Goal: Transaction & Acquisition: Purchase product/service

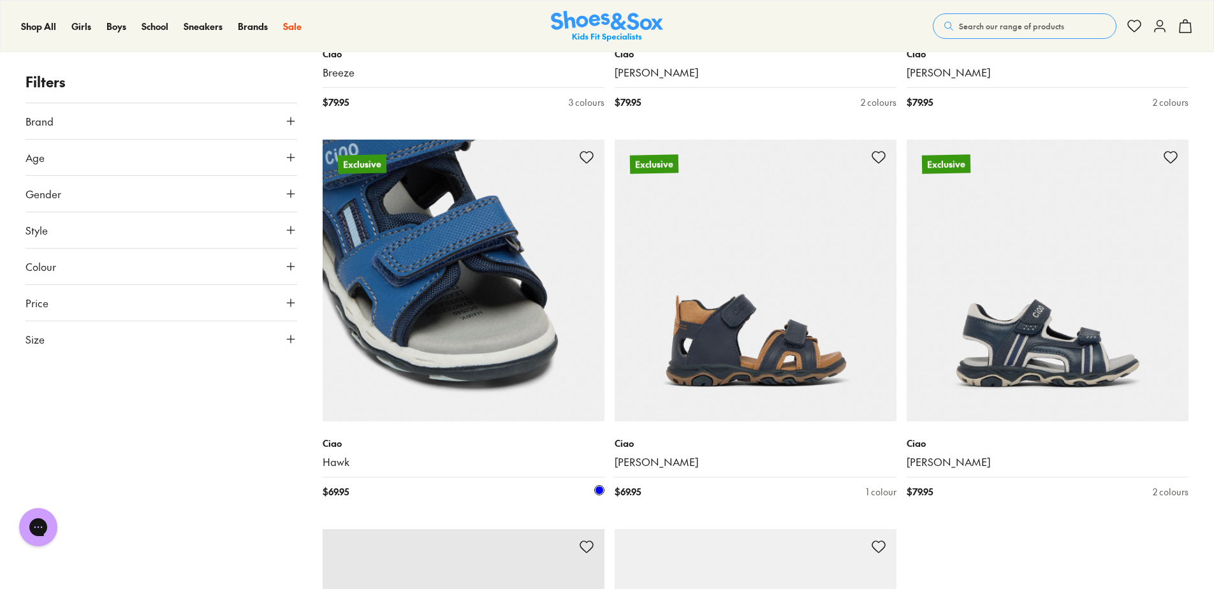
scroll to position [3657, 0]
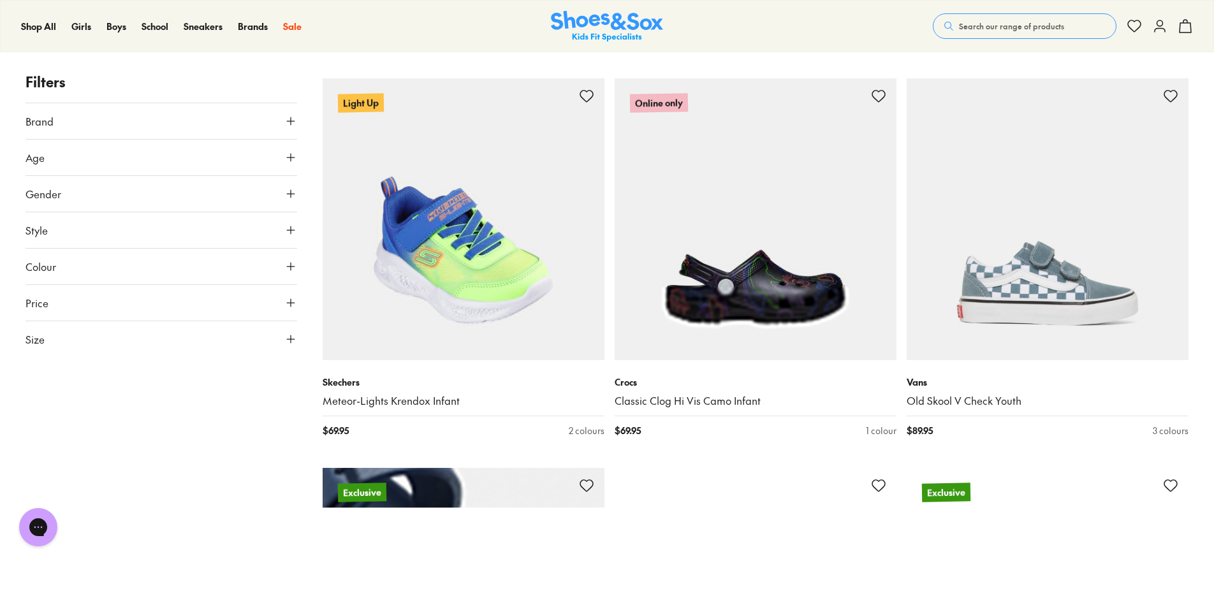
scroll to position [4082, 0]
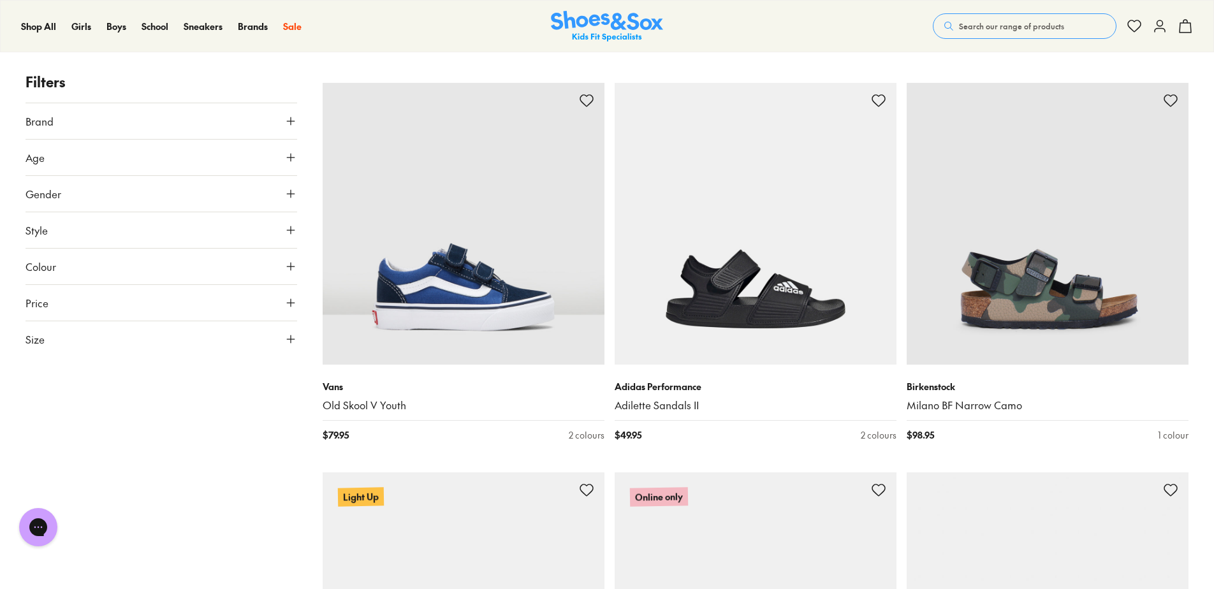
click at [126, 306] on button "Price" at bounding box center [162, 303] width 272 height 36
click at [283, 354] on div "Min $ 15 Max $ 144" at bounding box center [162, 341] width 272 height 31
drag, startPoint x: 283, startPoint y: 354, endPoint x: 269, endPoint y: 353, distance: 14.1
click at [269, 353] on div at bounding box center [162, 351] width 262 height 5
drag, startPoint x: 287, startPoint y: 355, endPoint x: 259, endPoint y: 356, distance: 28.1
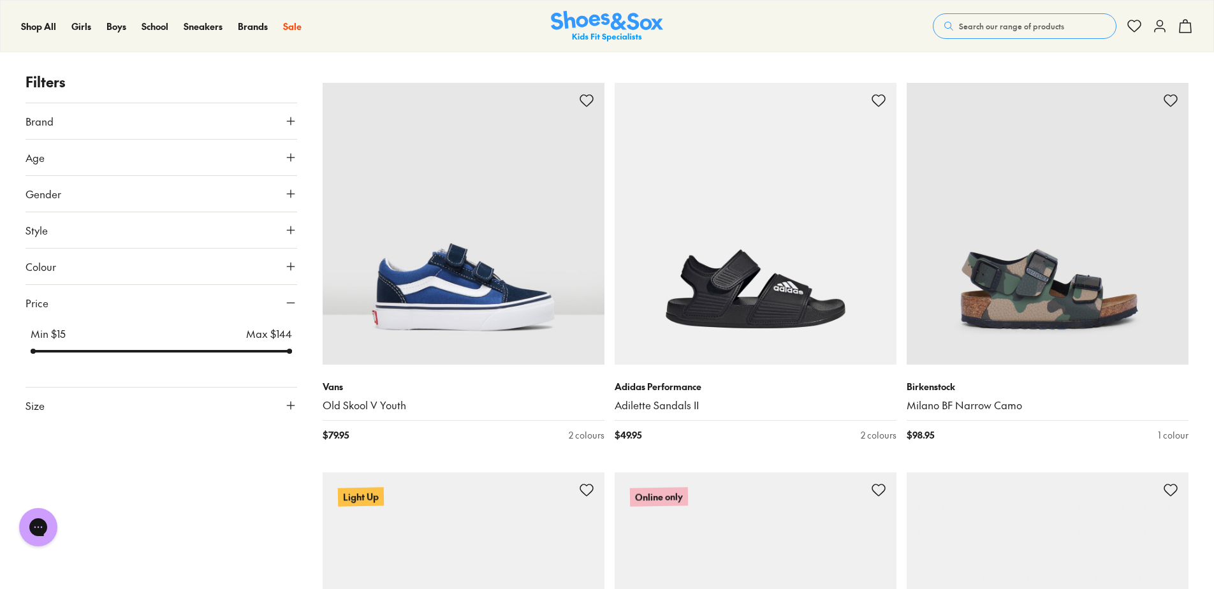
click at [259, 356] on div "Min $ 15 Max $ 144" at bounding box center [162, 341] width 272 height 31
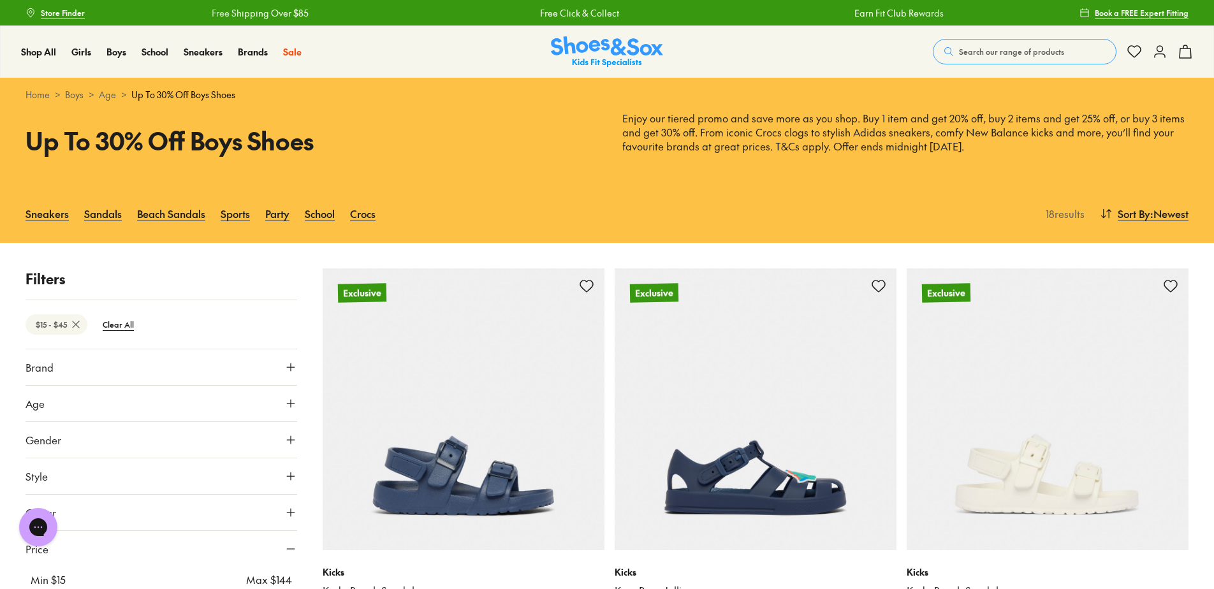
drag, startPoint x: 282, startPoint y: 349, endPoint x: 92, endPoint y: 361, distance: 190.5
type input "**"
click at [92, 589] on input "range" at bounding box center [162, 597] width 262 height 5
click at [987, 47] on span "Search our range of products" at bounding box center [1011, 51] width 105 height 11
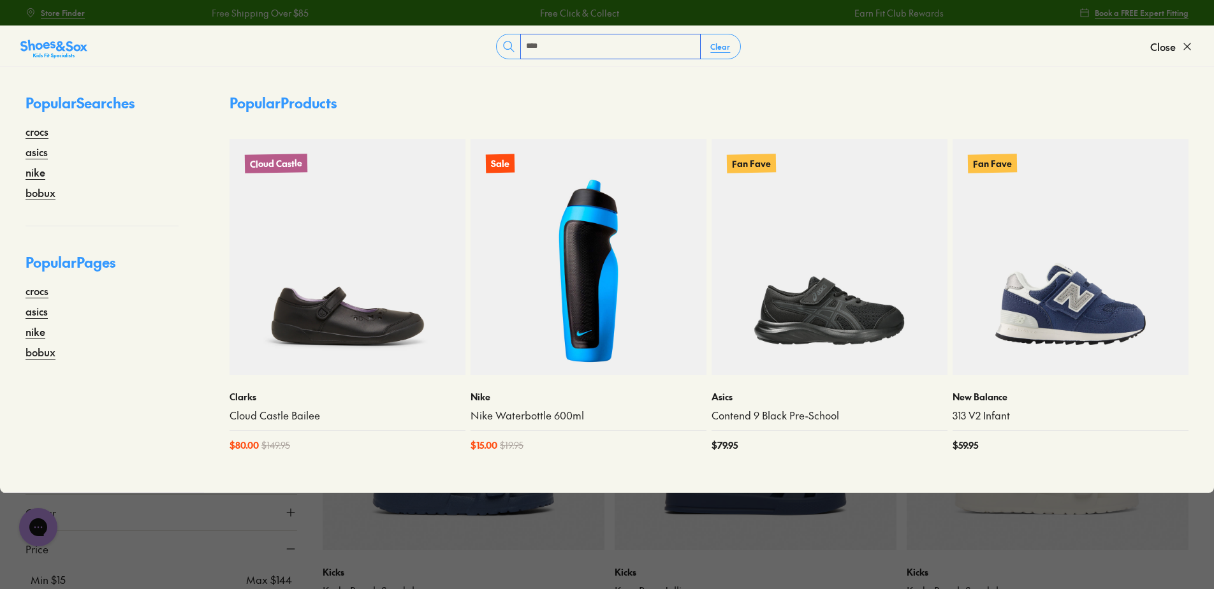
type input "****"
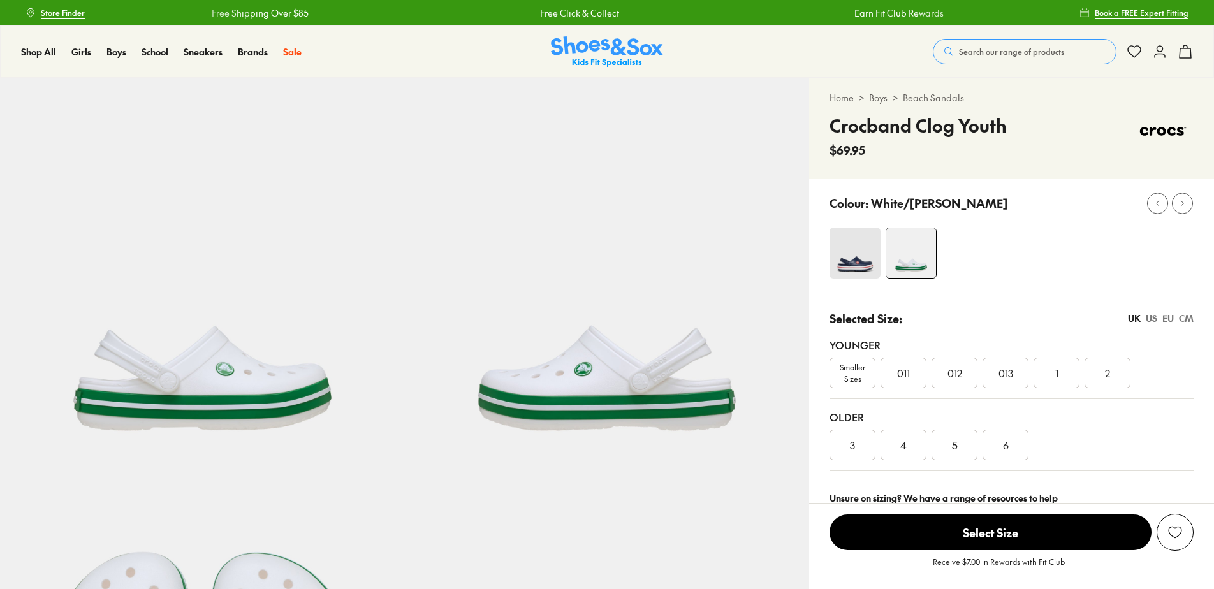
select select "*"
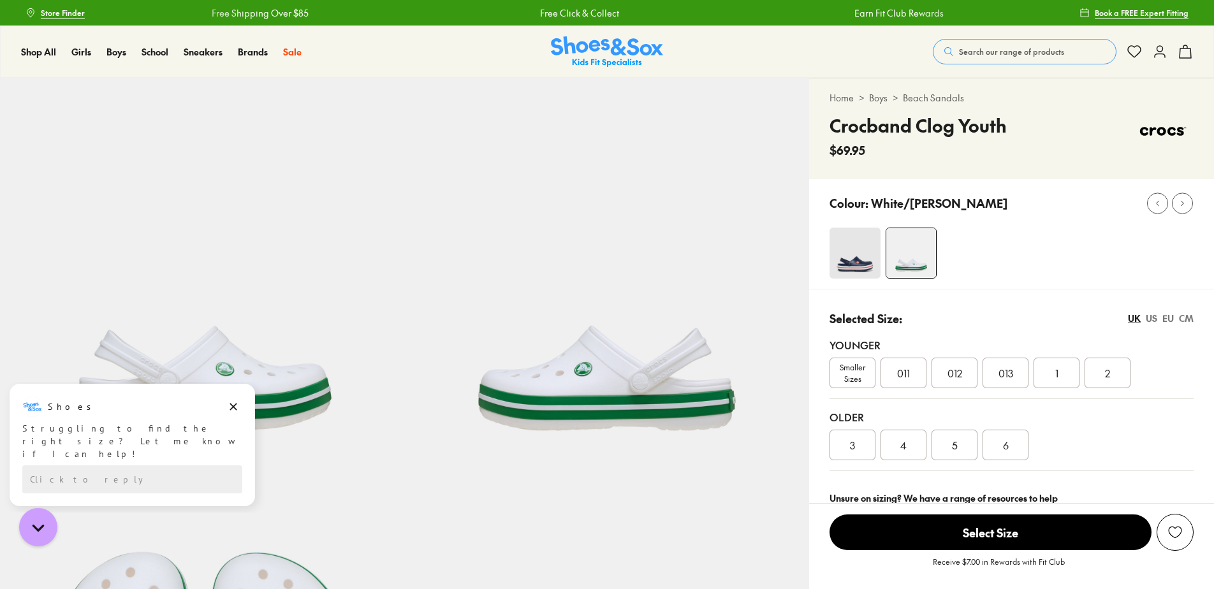
click at [850, 261] on img at bounding box center [855, 253] width 51 height 51
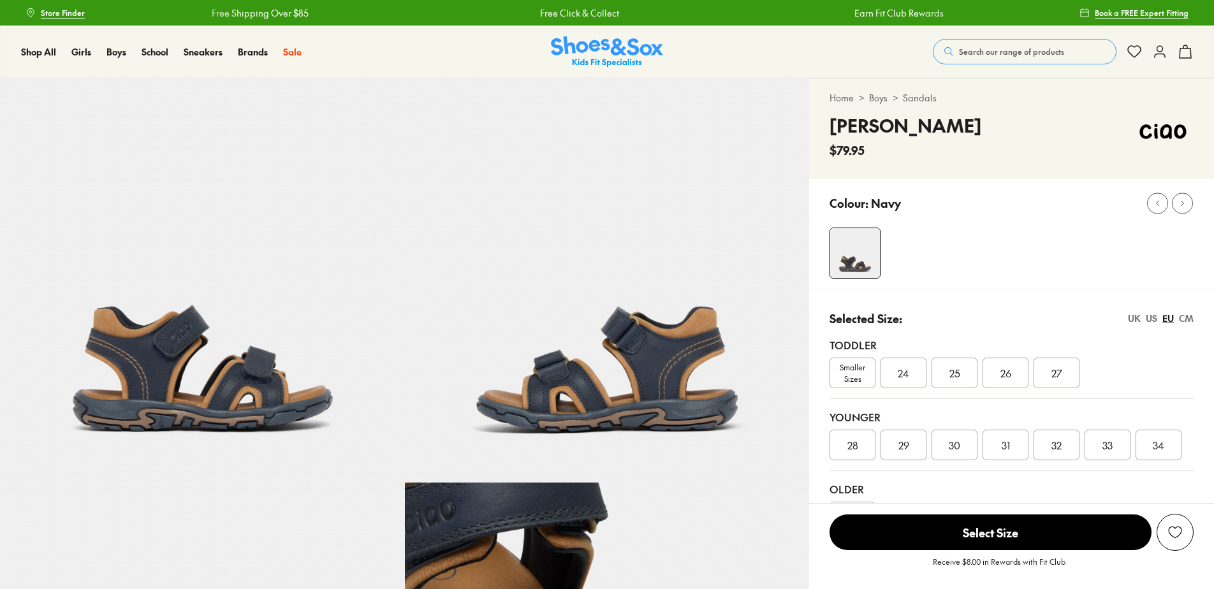
select select "*"
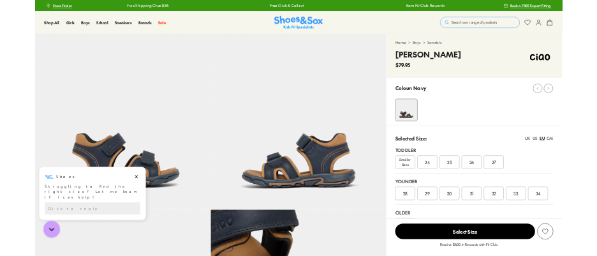
scroll to position [0, 4674]
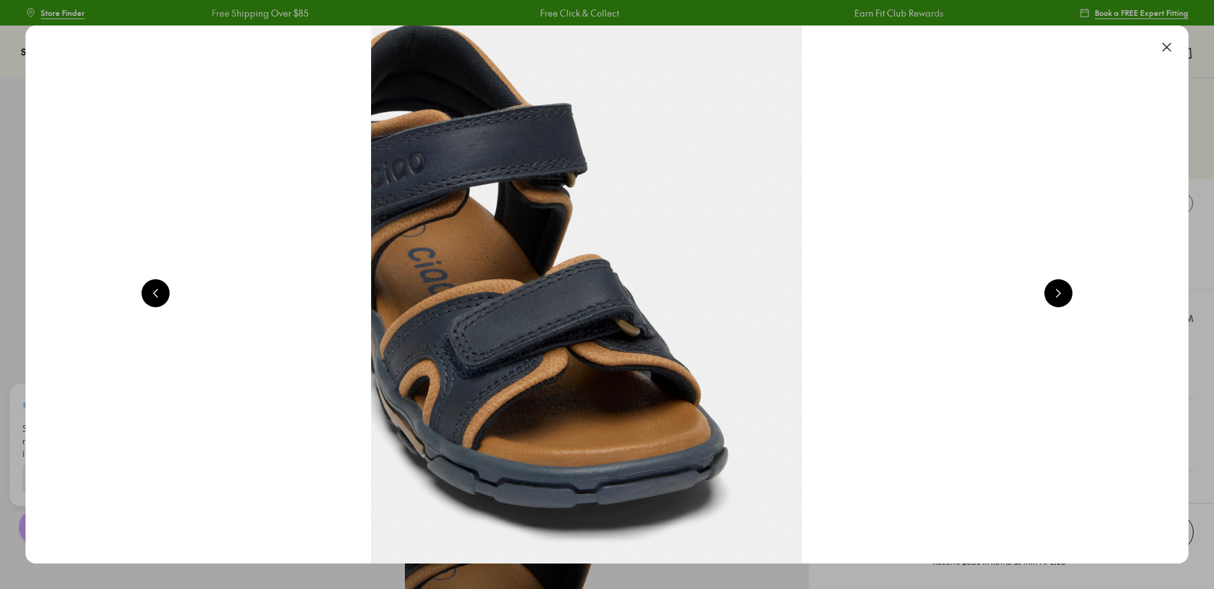
drag, startPoint x: 1175, startPoint y: 43, endPoint x: 1170, endPoint y: 48, distance: 6.8
click at [1175, 43] on button at bounding box center [1167, 47] width 28 height 28
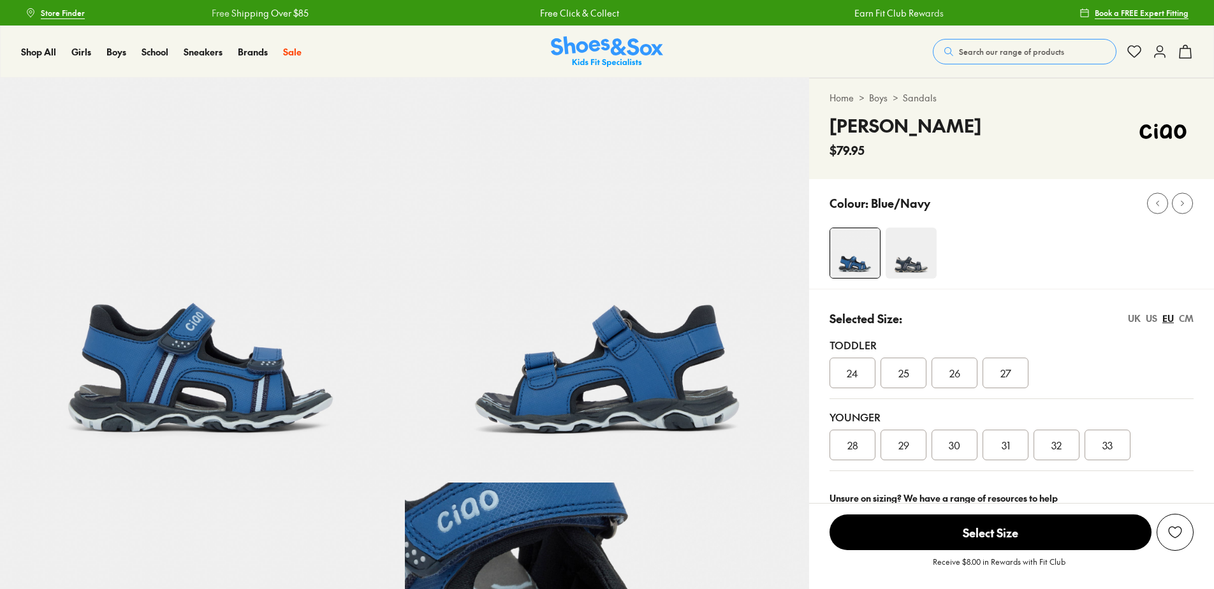
select select "*"
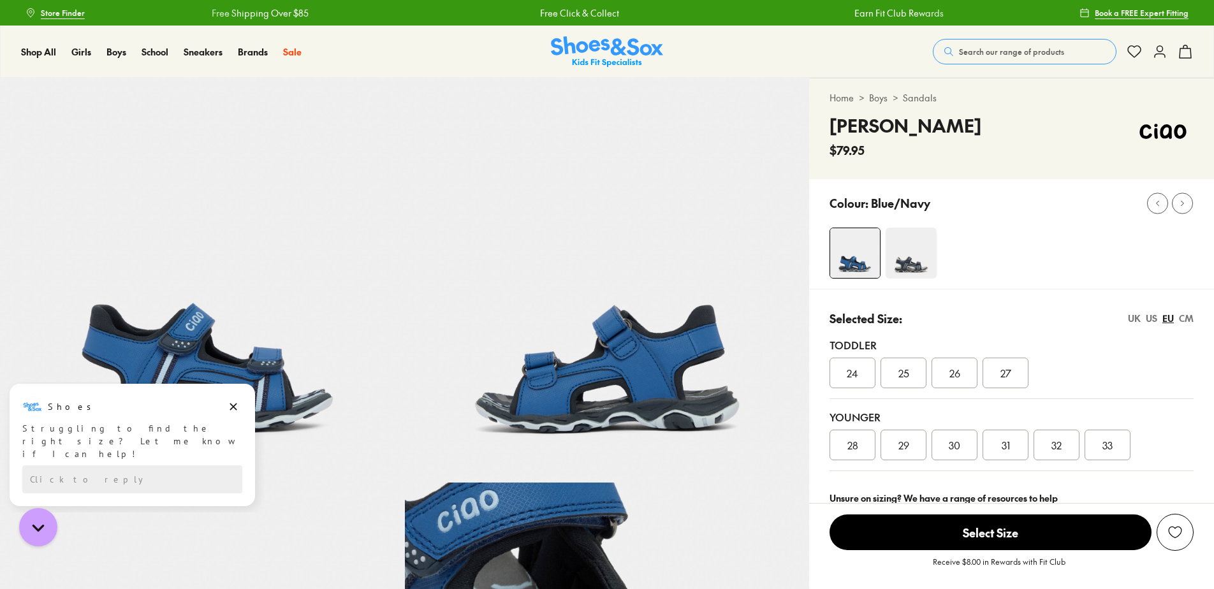
scroll to position [425, 0]
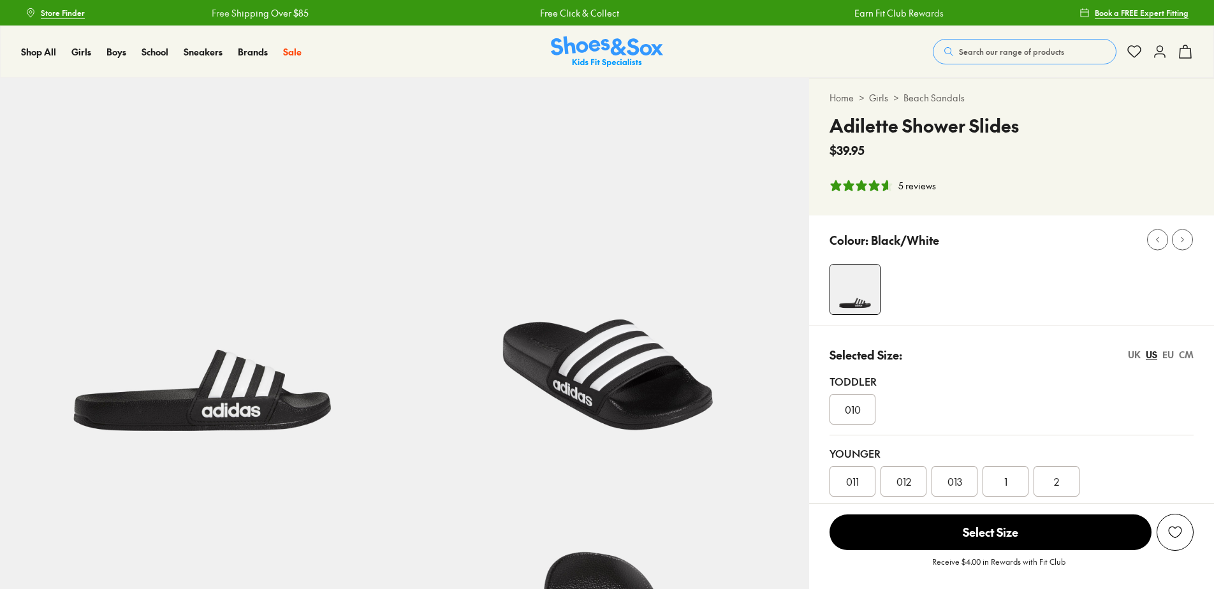
select select "*"
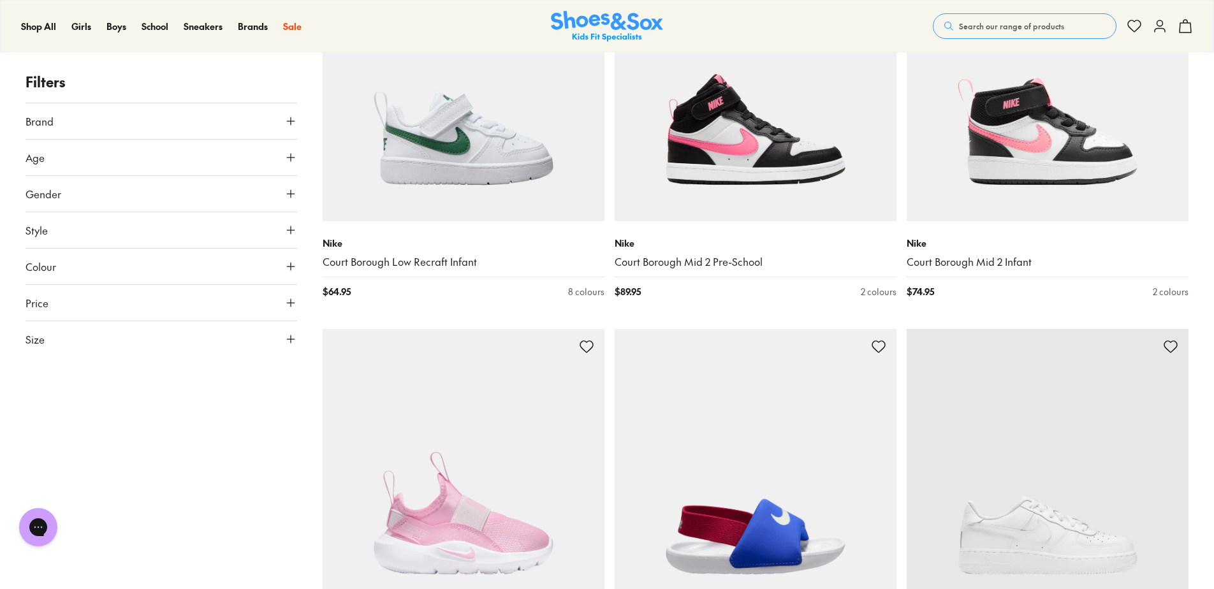
scroll to position [3827, 0]
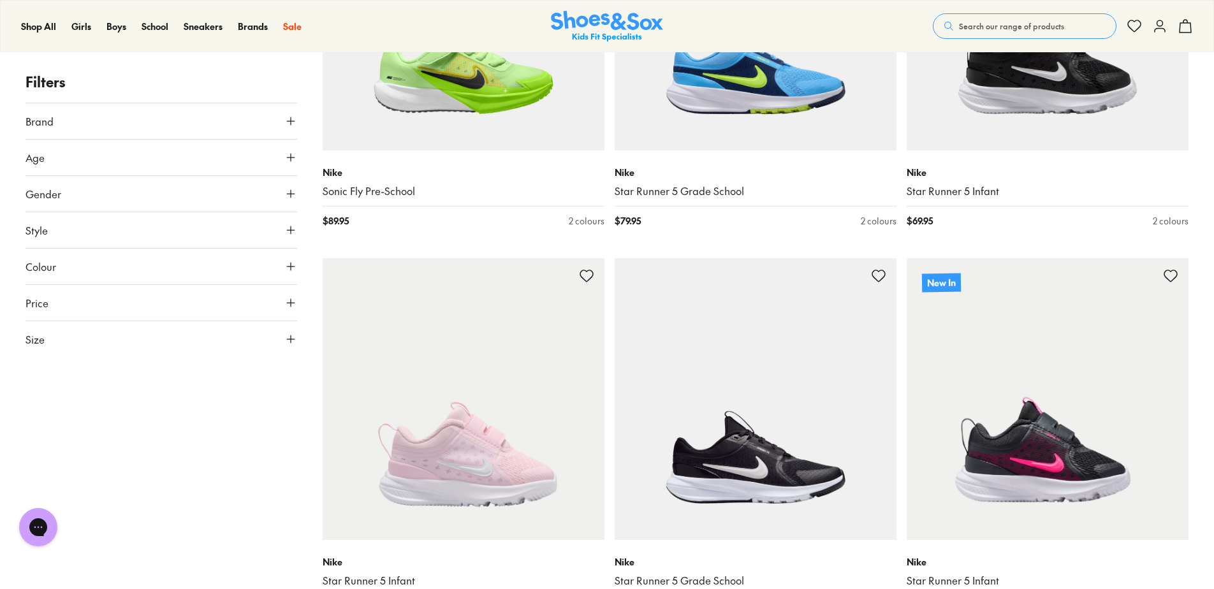
click at [93, 202] on button "Gender" at bounding box center [162, 194] width 272 height 36
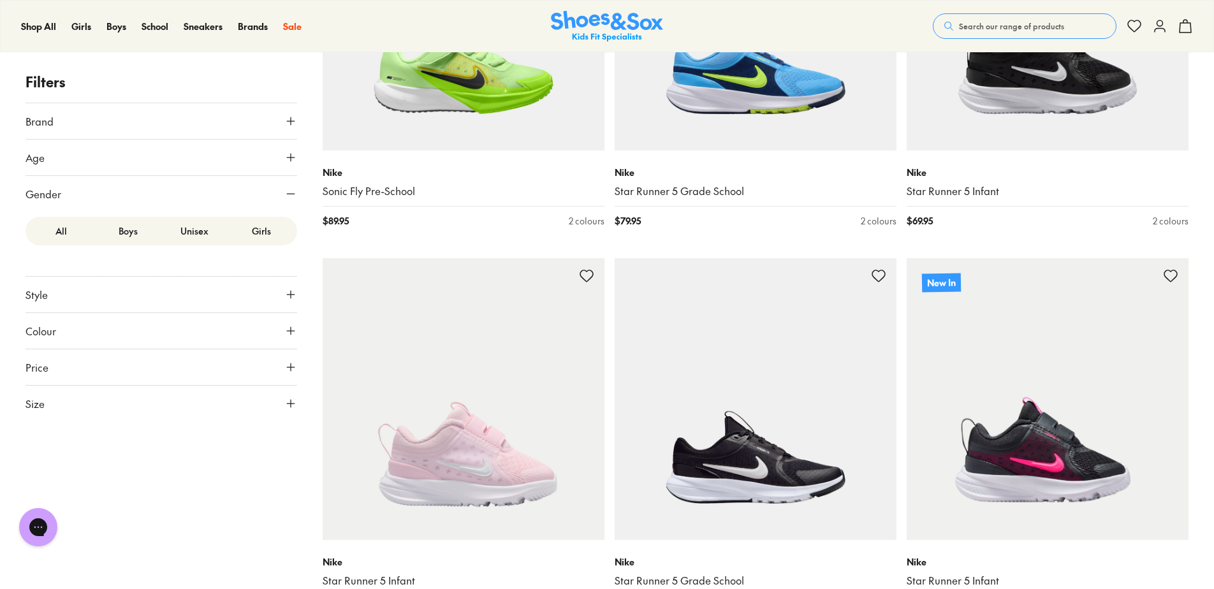
click at [126, 230] on label "Boys" at bounding box center [128, 231] width 67 height 24
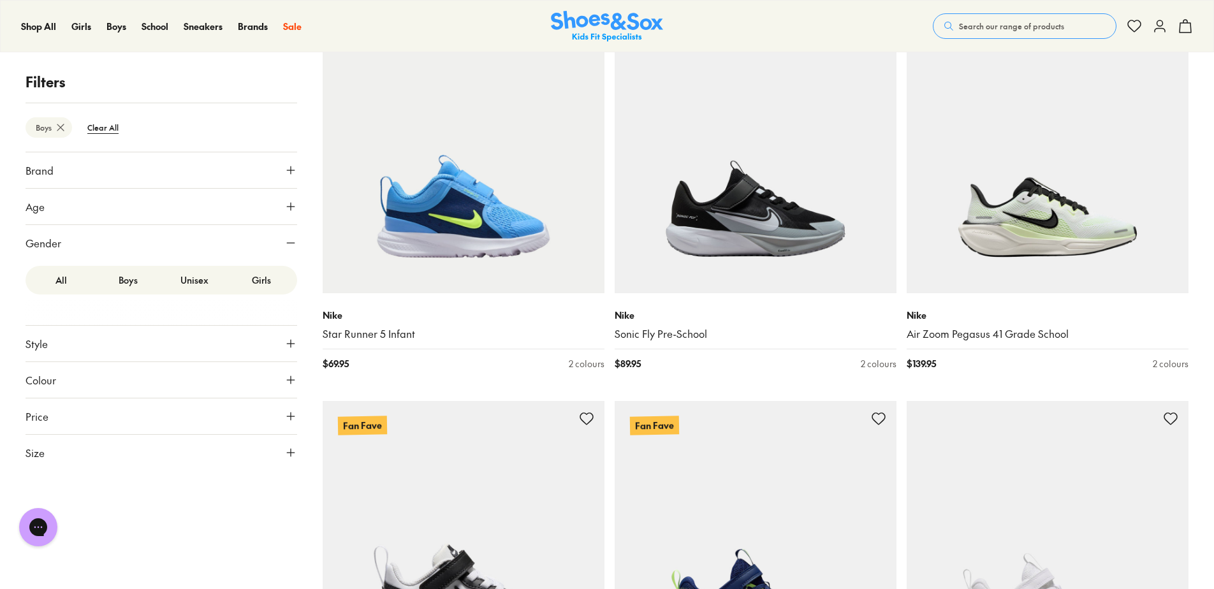
scroll to position [2551, 0]
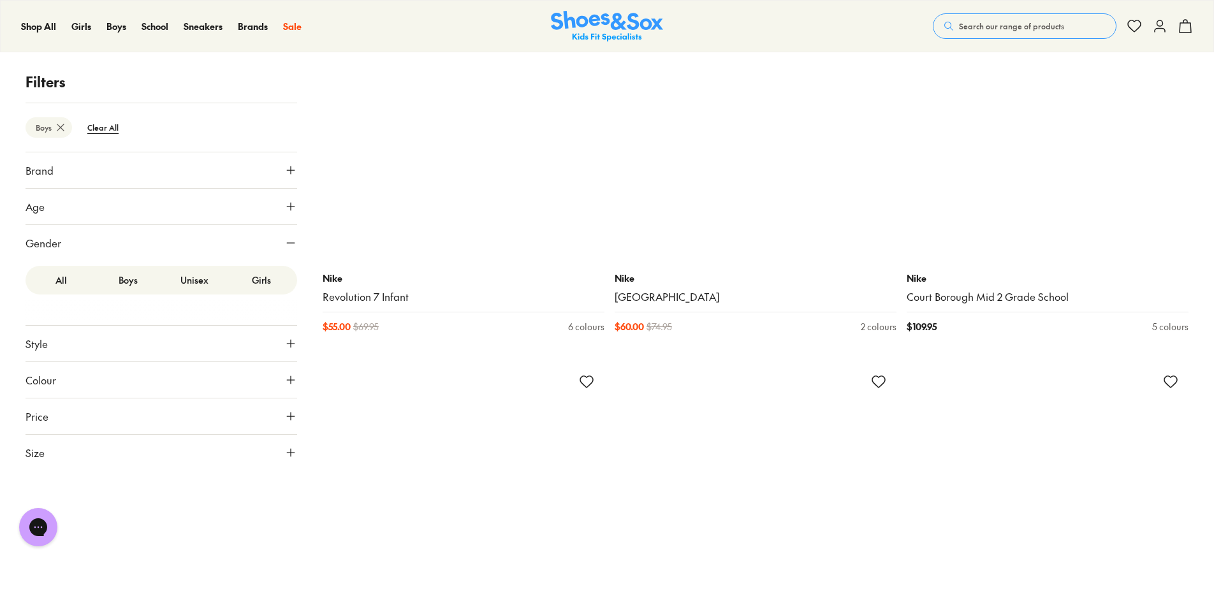
scroll to position [7654, 0]
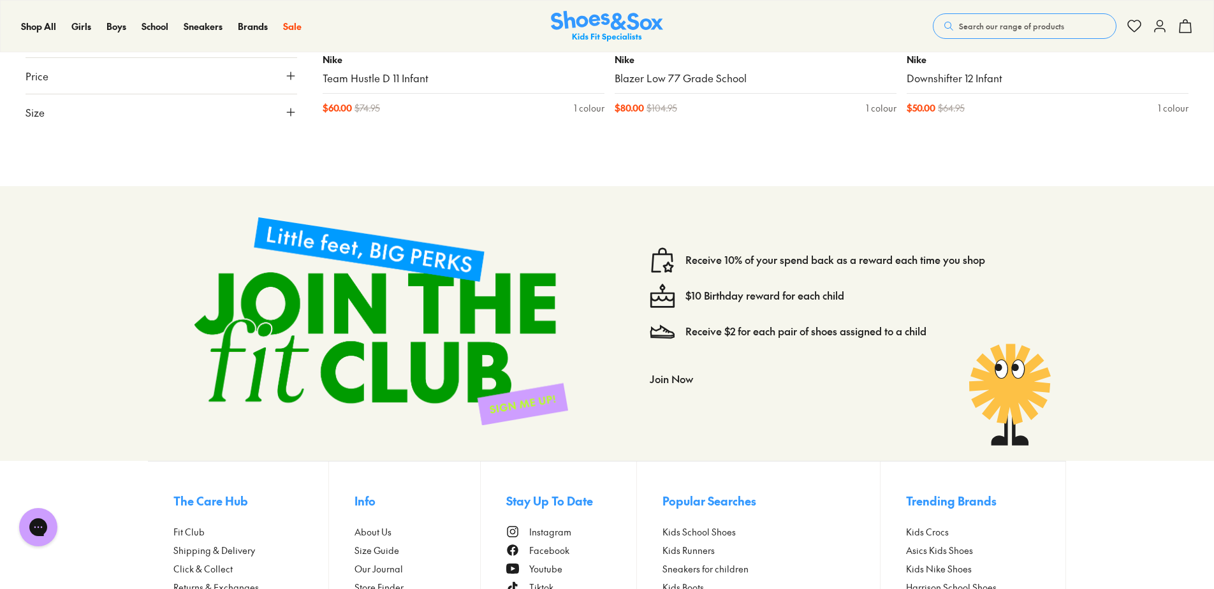
scroll to position [10631, 0]
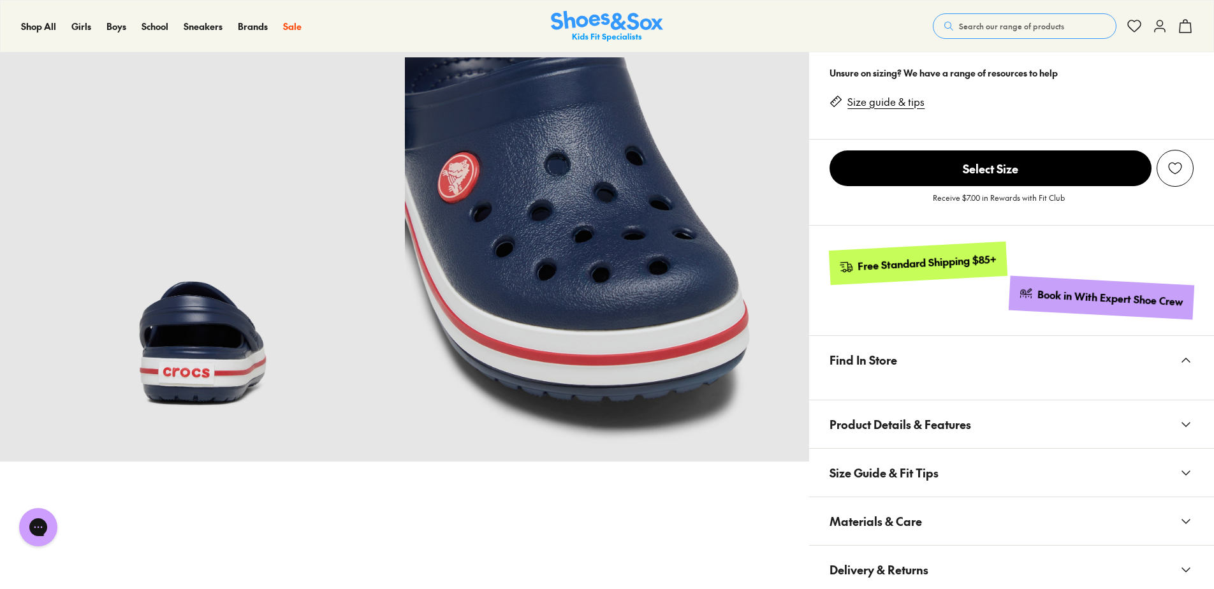
select select "*"
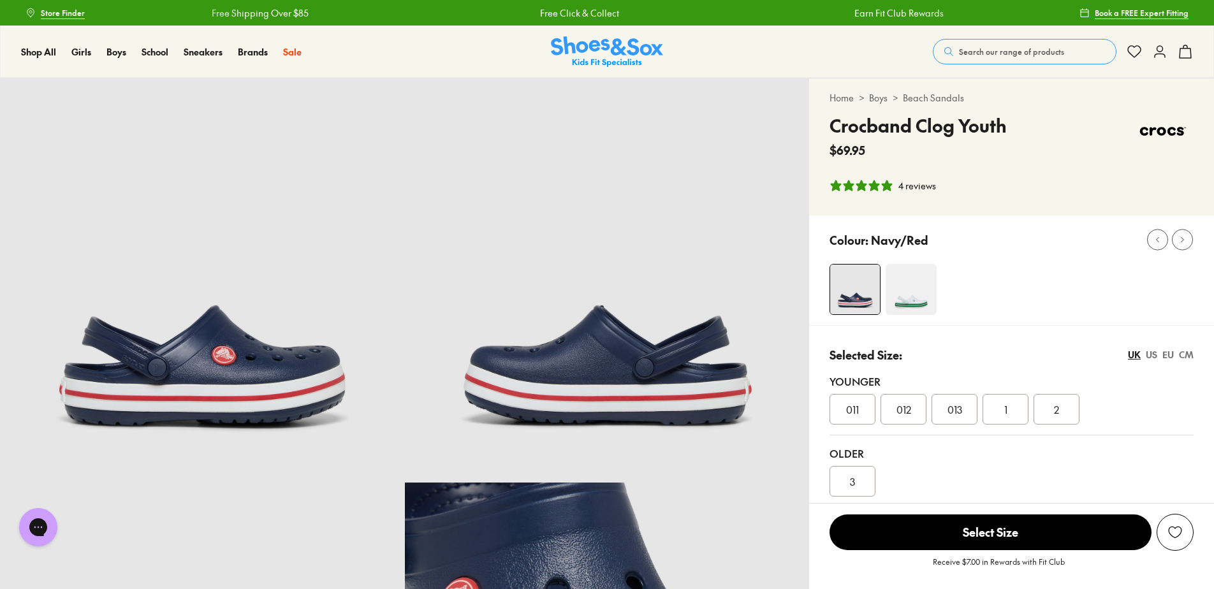
click at [917, 290] on img at bounding box center [911, 289] width 51 height 51
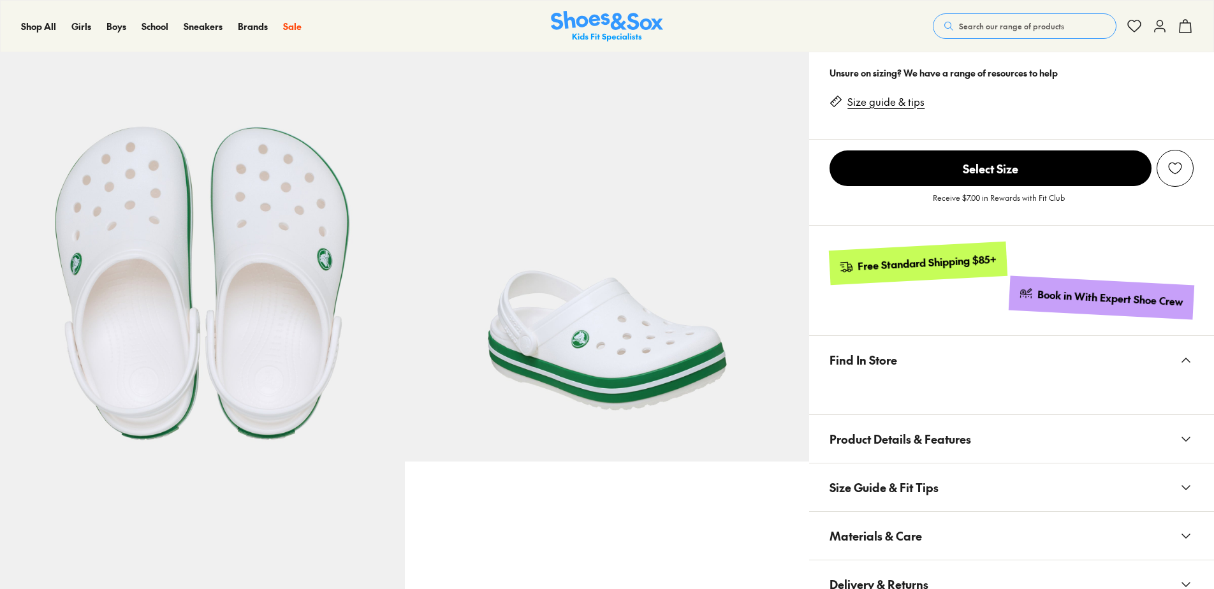
select select "*"
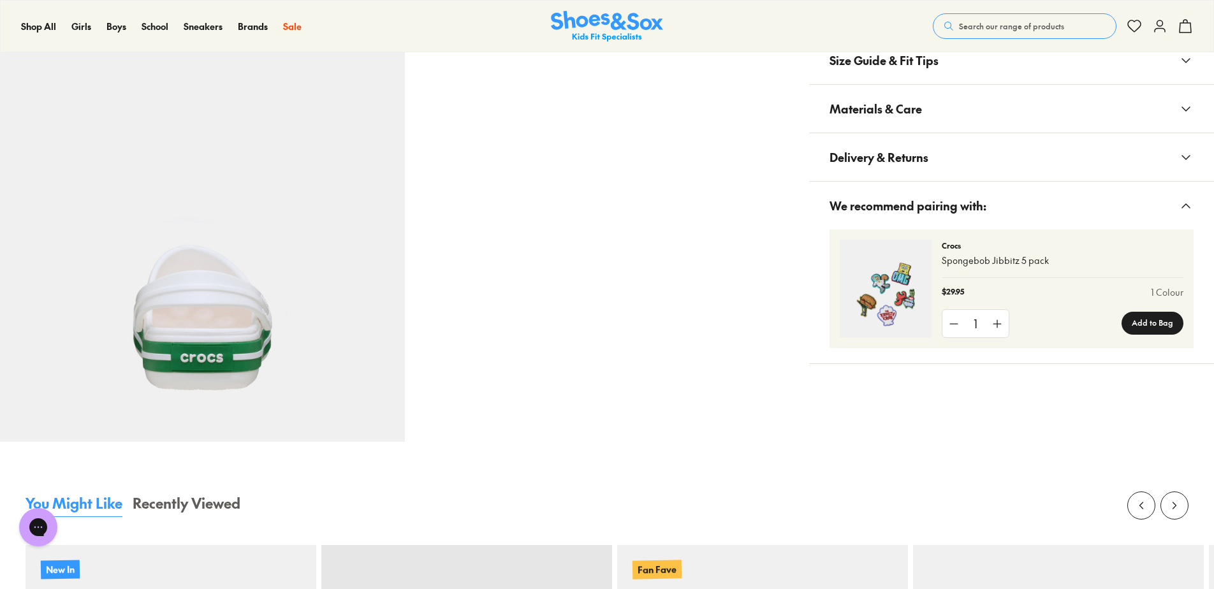
scroll to position [1276, 0]
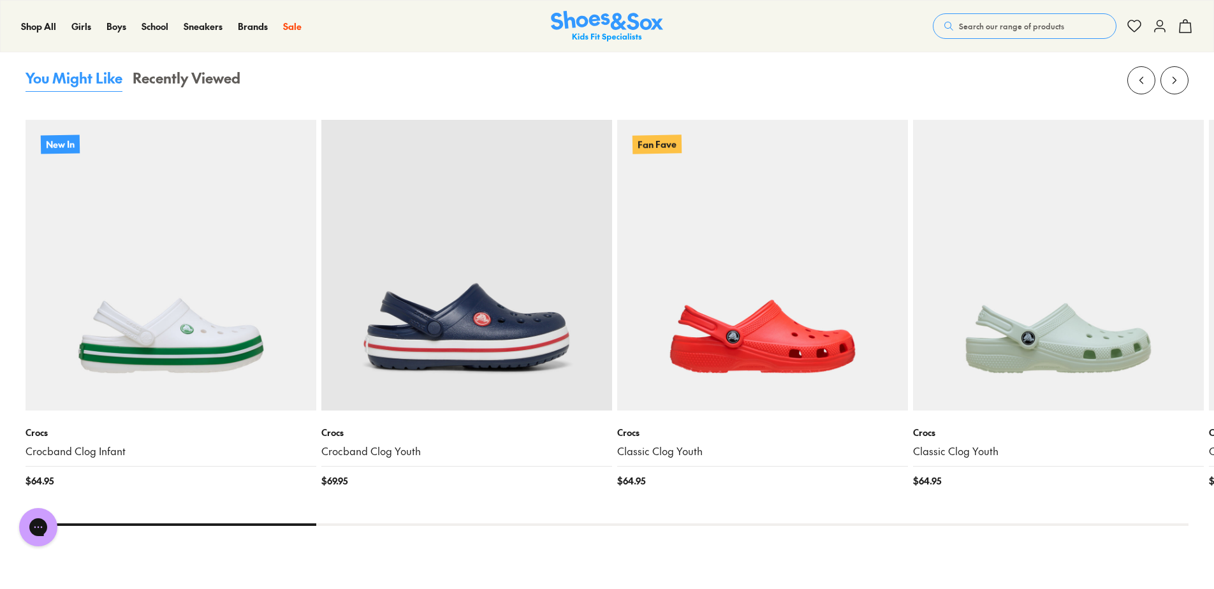
drag, startPoint x: 261, startPoint y: 523, endPoint x: 366, endPoint y: 519, distance: 105.3
click at [365, 519] on x-flickity "New In Crocs Crocband Clog Infant $ 64.95 Crocs Crocband Clog Youth $ 69.95 Fan…" at bounding box center [607, 296] width 1163 height 460
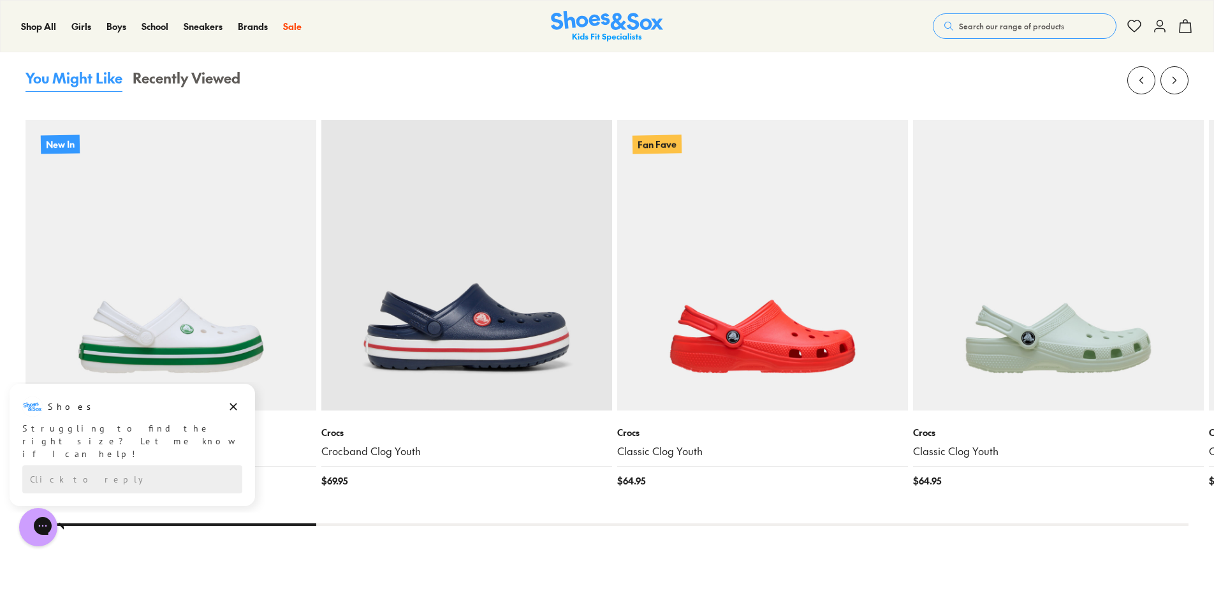
click at [441, 526] on div "You Might Like Recently Viewed New In Crocs Crocband Clog Infant $ 64.95 Crocs …" at bounding box center [607, 320] width 1163 height 505
click at [1179, 85] on icon at bounding box center [1175, 80] width 13 height 13
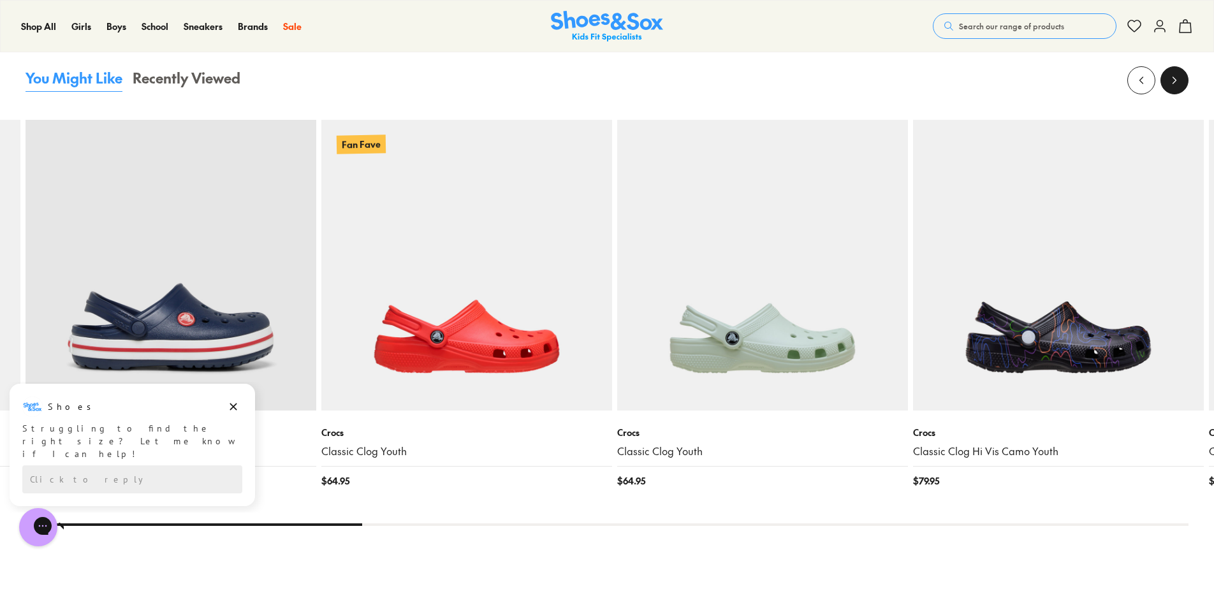
click at [1174, 85] on icon at bounding box center [1175, 80] width 13 height 13
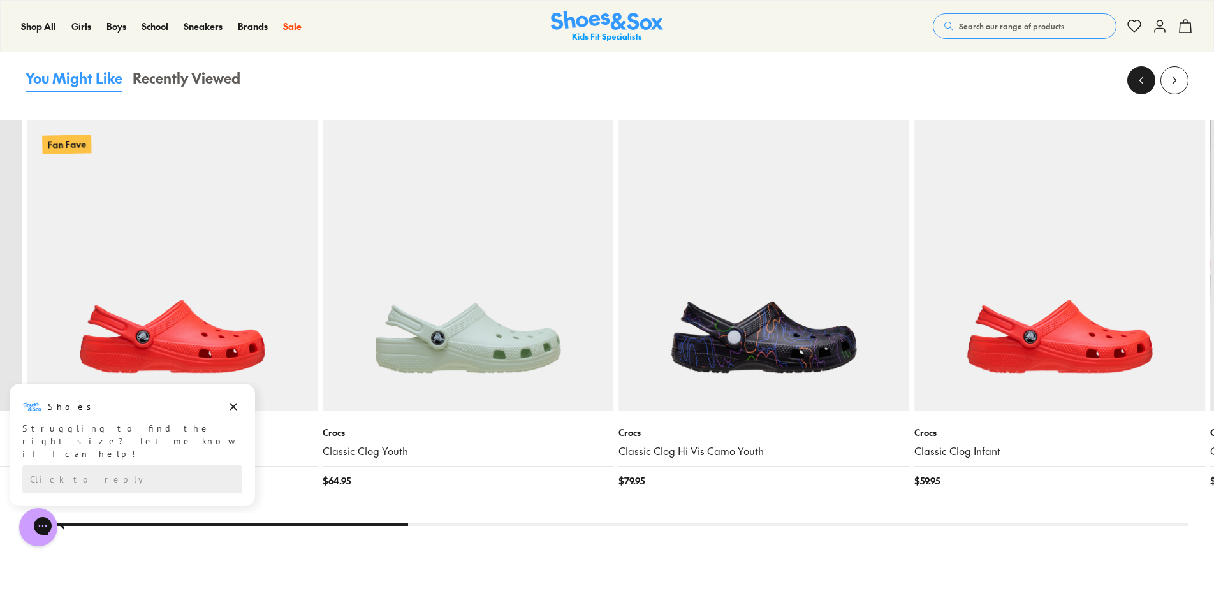
click at [1151, 79] on button at bounding box center [1142, 80] width 28 height 28
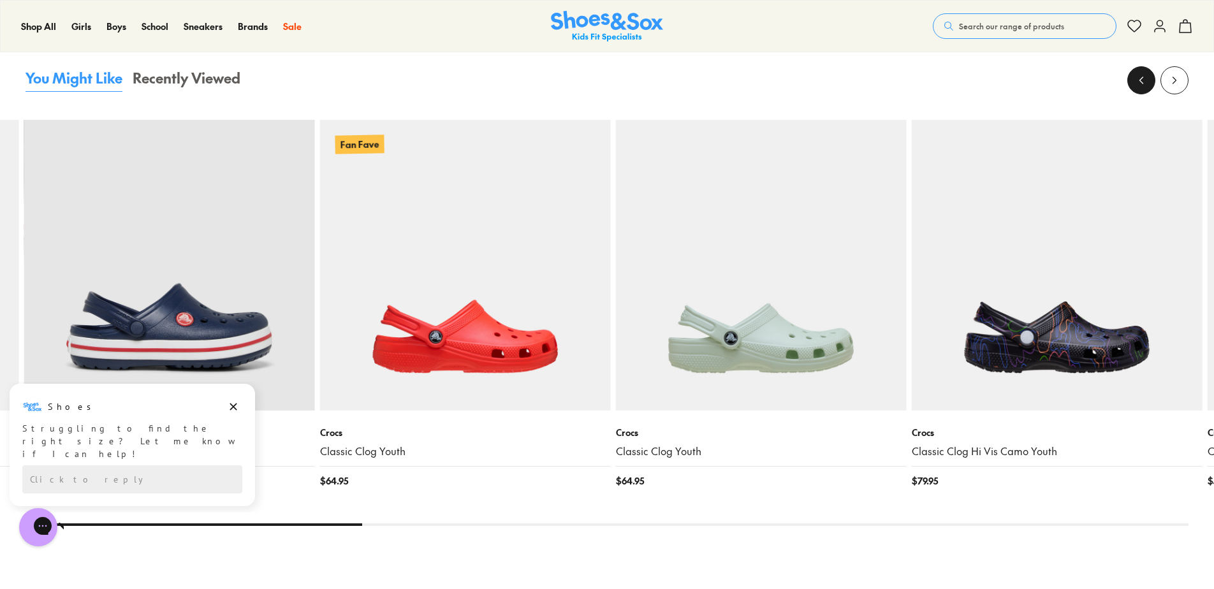
click at [1151, 79] on button at bounding box center [1142, 80] width 28 height 28
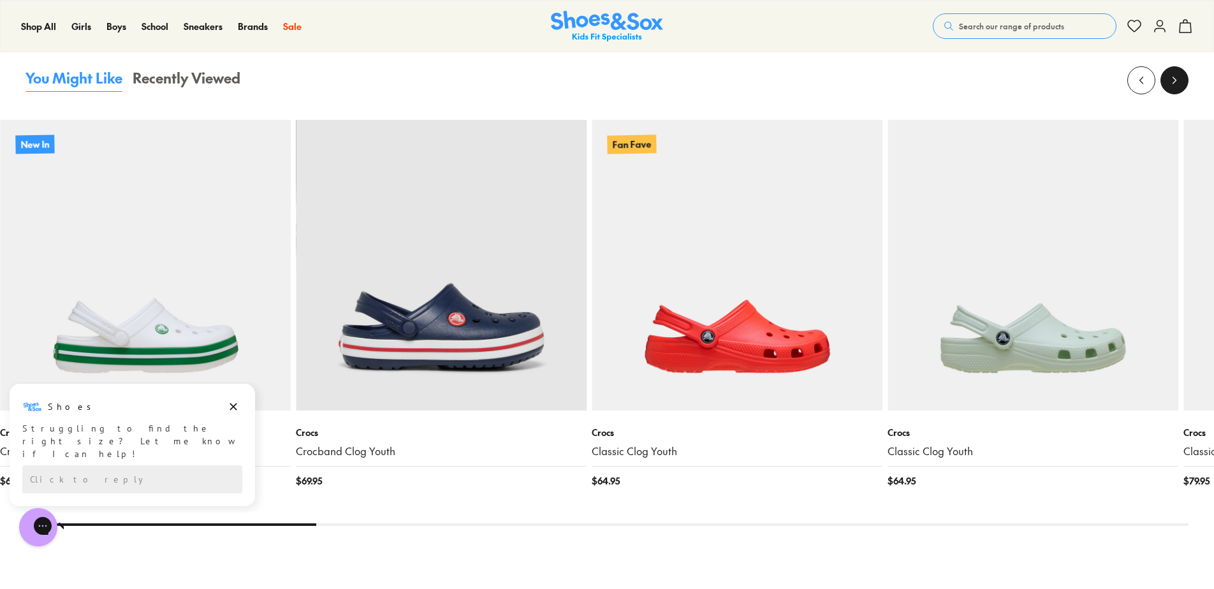
click at [1172, 80] on icon at bounding box center [1175, 80] width 13 height 13
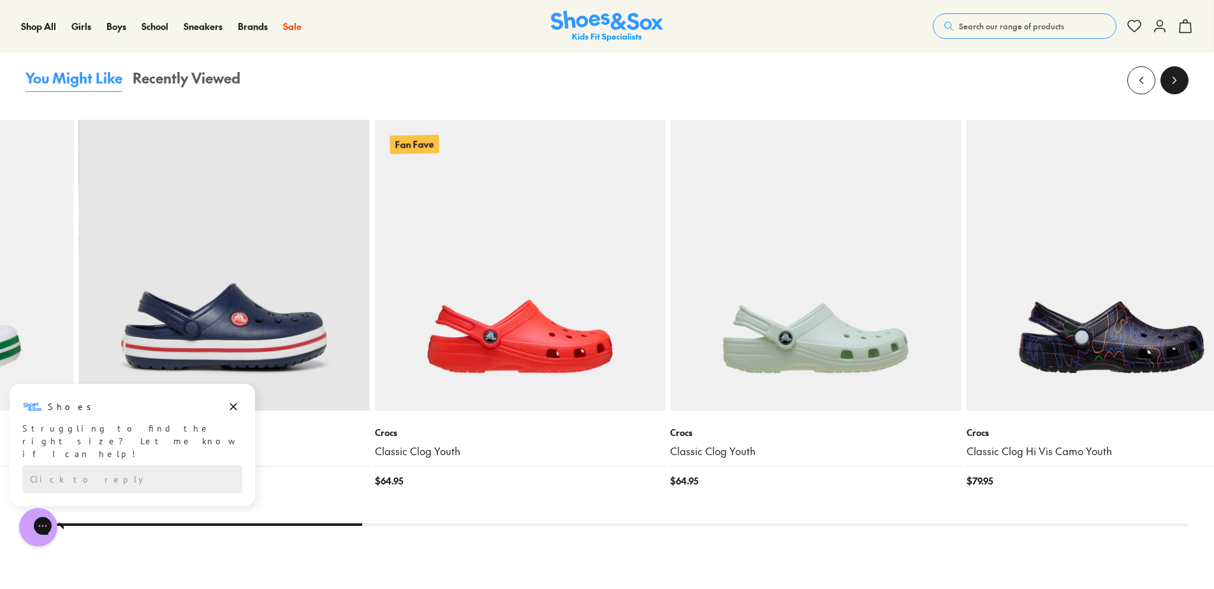
click at [1172, 80] on icon at bounding box center [1175, 80] width 13 height 13
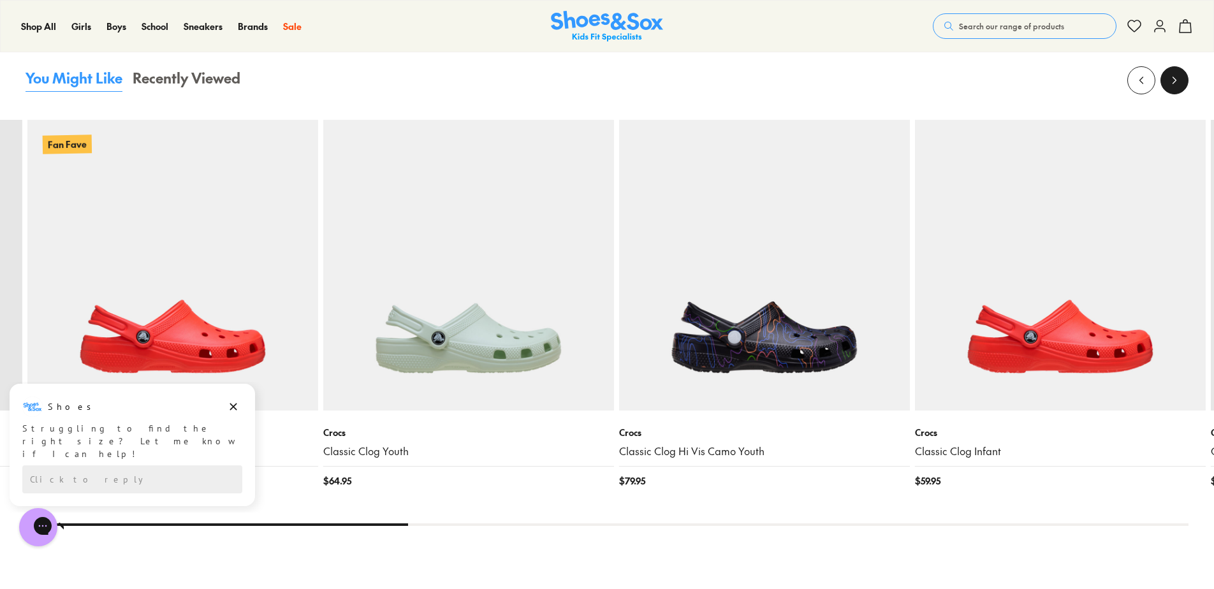
click at [1172, 80] on icon at bounding box center [1175, 80] width 13 height 13
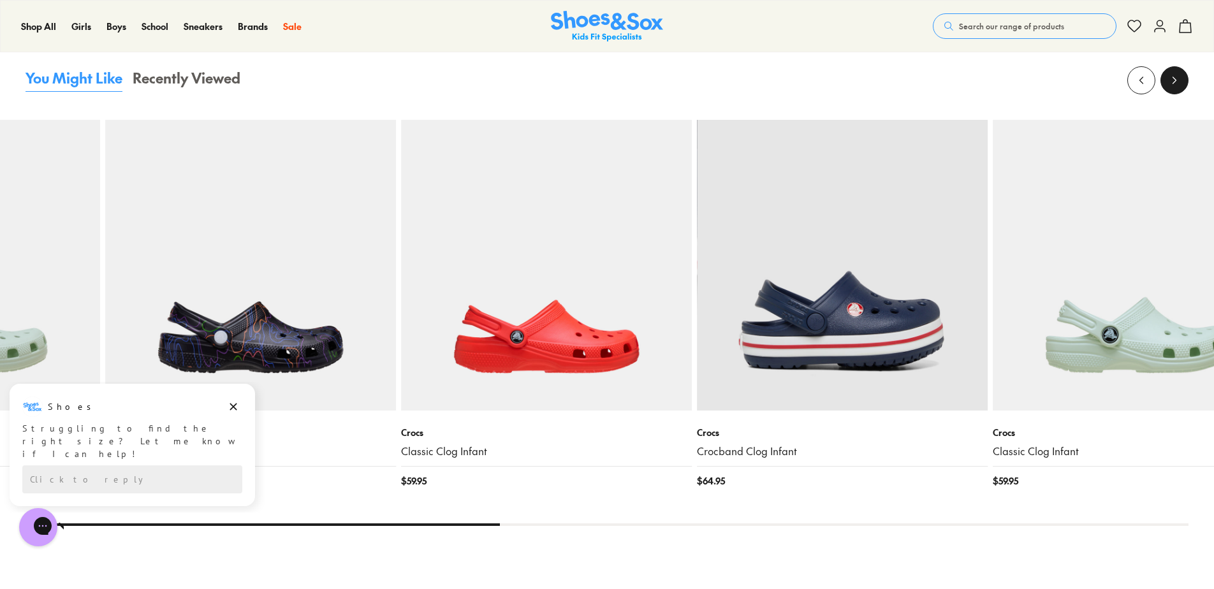
click at [1172, 80] on icon at bounding box center [1175, 80] width 13 height 13
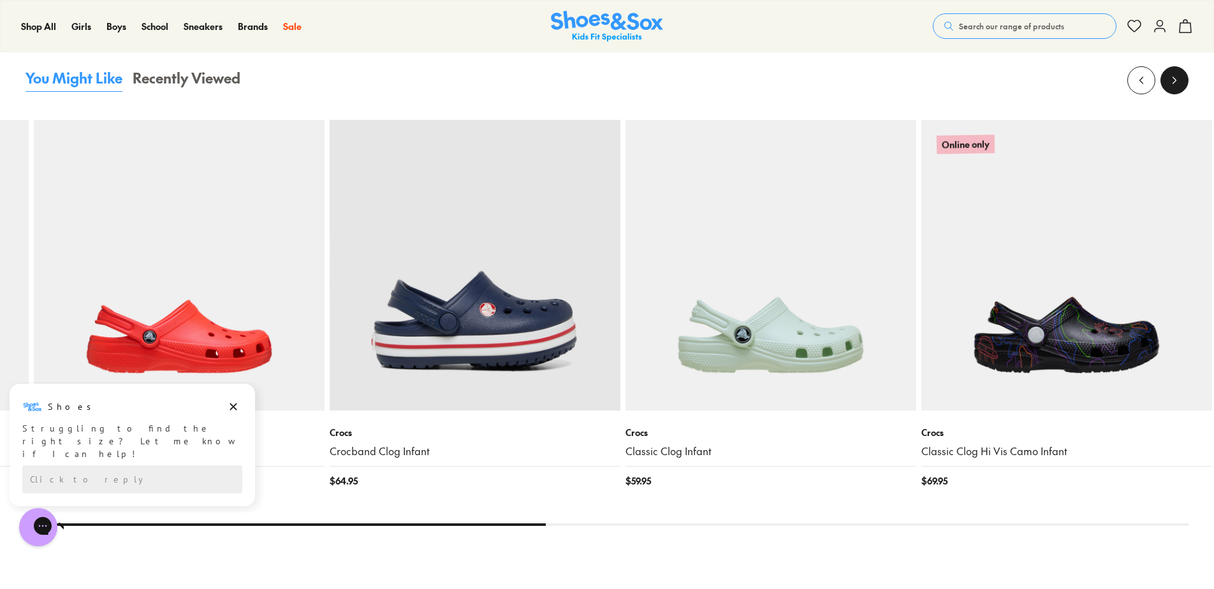
click at [1172, 80] on icon at bounding box center [1175, 80] width 13 height 13
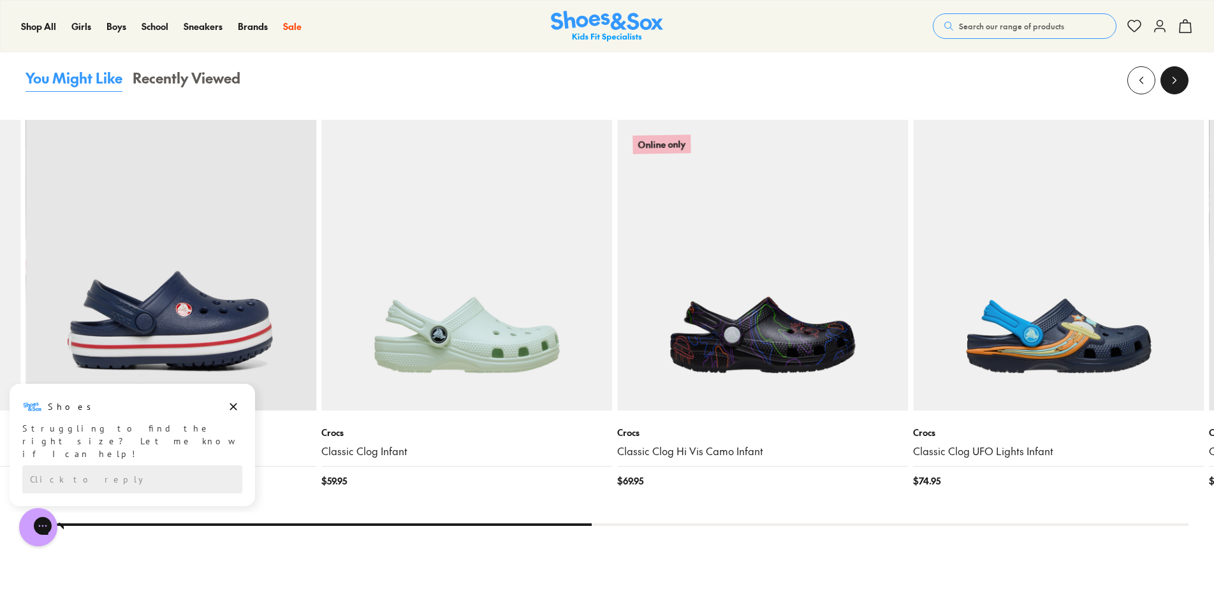
click at [1172, 80] on icon at bounding box center [1175, 80] width 13 height 13
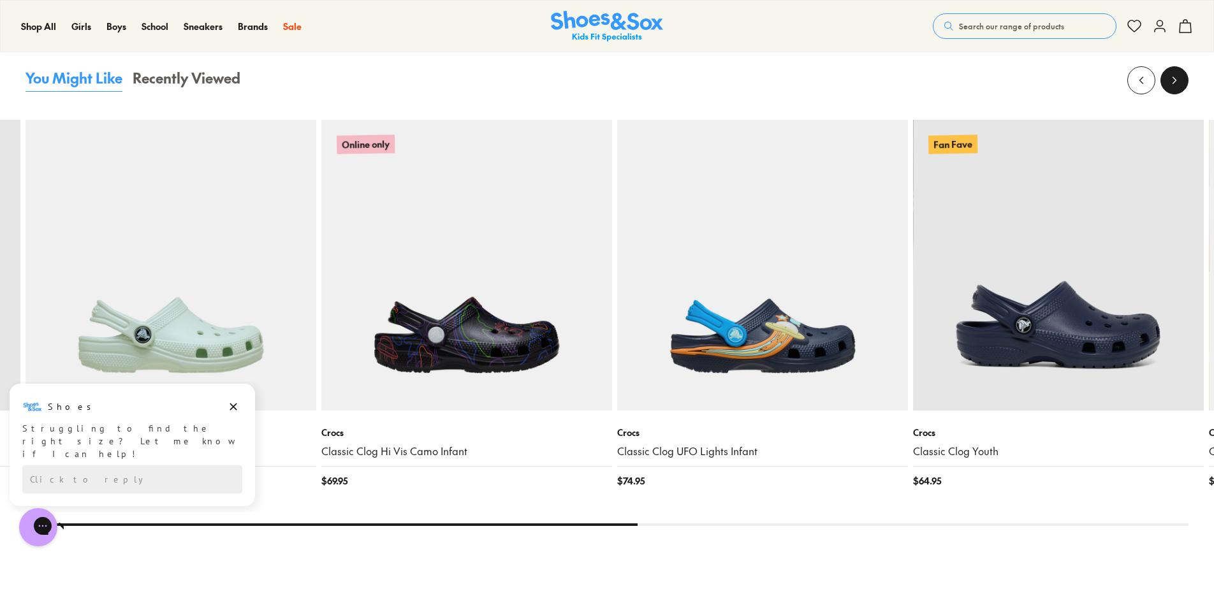
click at [1172, 80] on icon at bounding box center [1175, 80] width 13 height 13
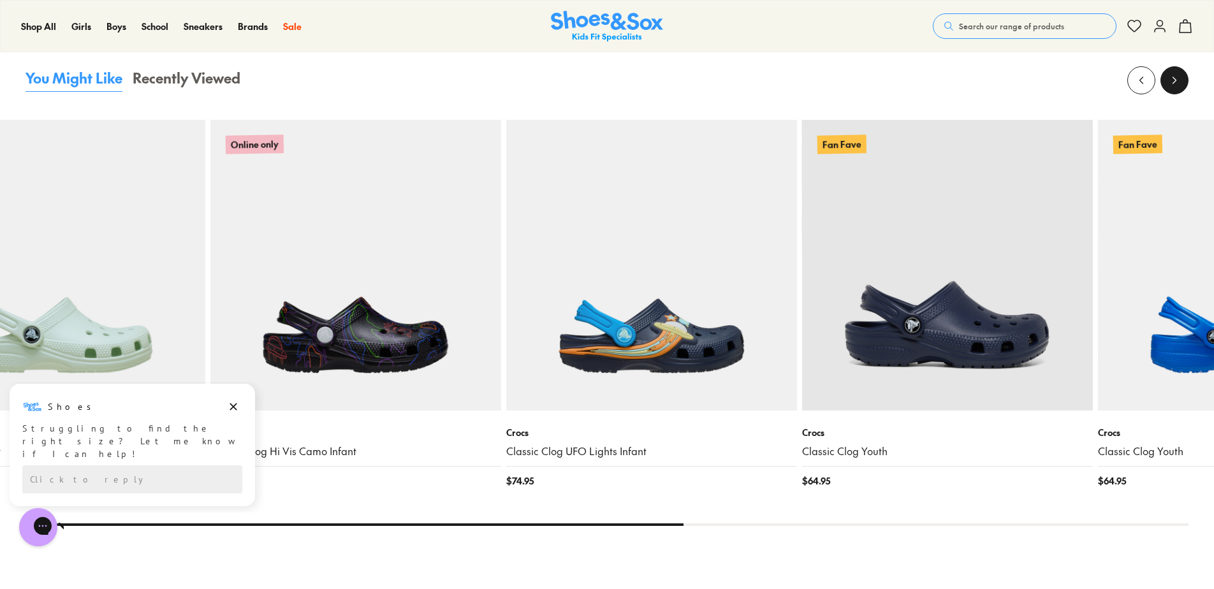
click at [1172, 80] on icon at bounding box center [1175, 80] width 13 height 13
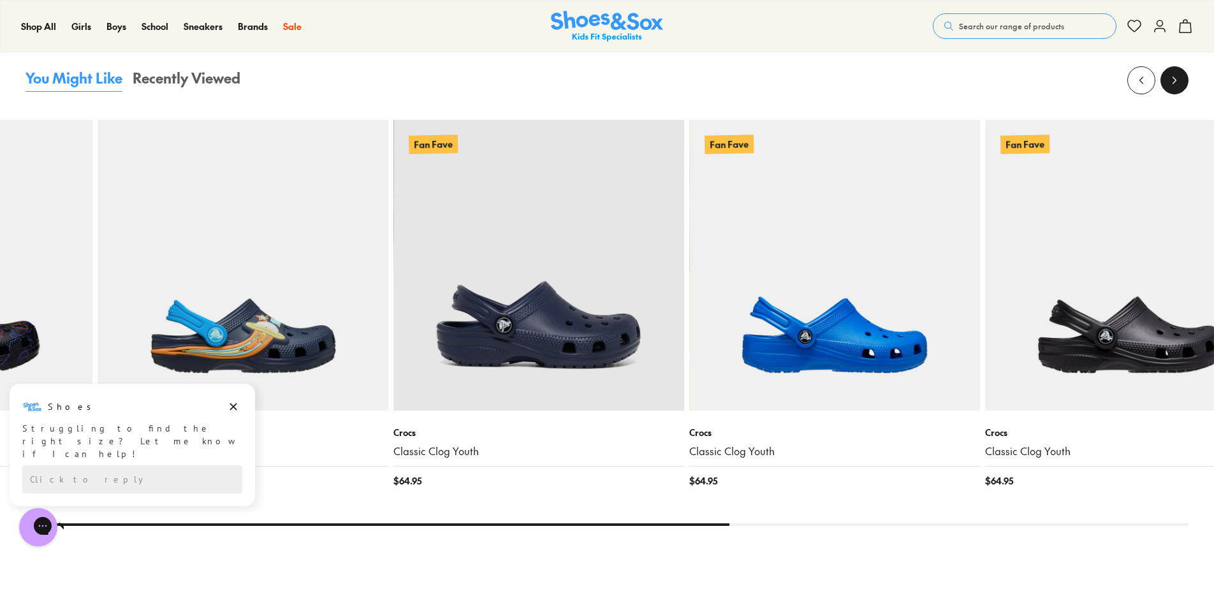
click at [1172, 80] on icon at bounding box center [1175, 80] width 13 height 13
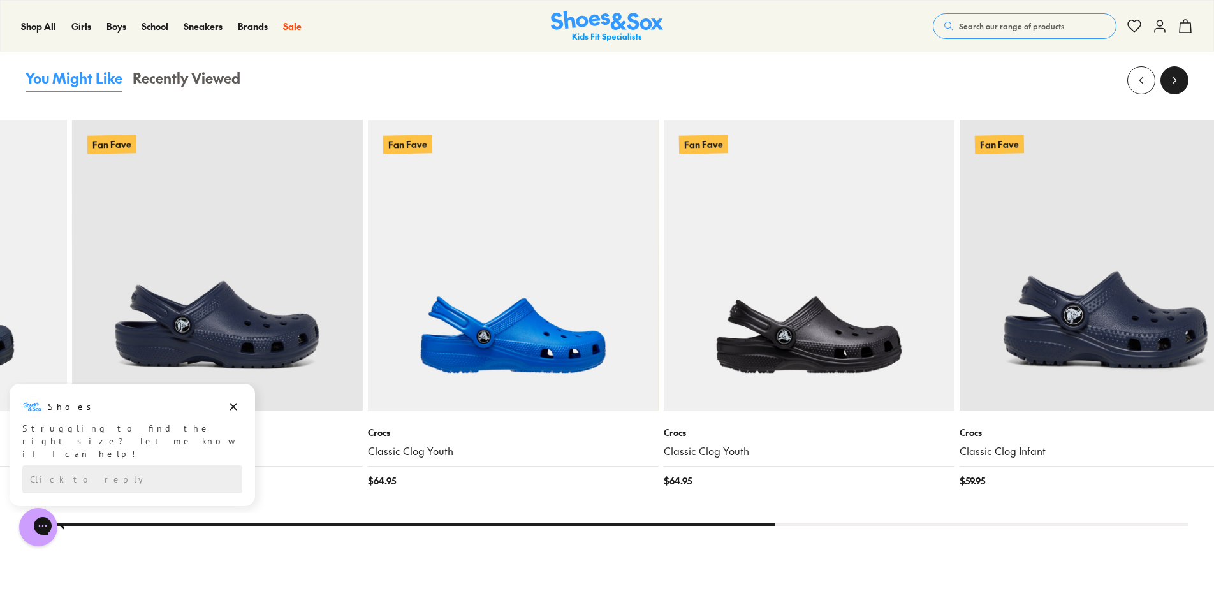
click at [1172, 80] on icon at bounding box center [1175, 80] width 13 height 13
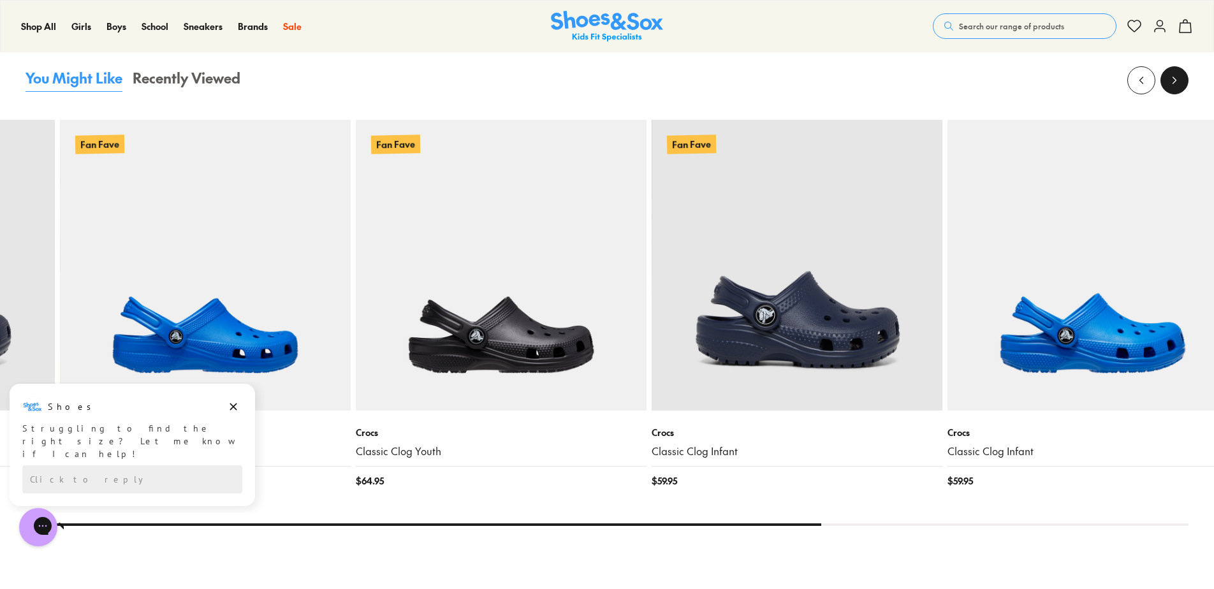
click at [1172, 80] on icon at bounding box center [1175, 80] width 13 height 13
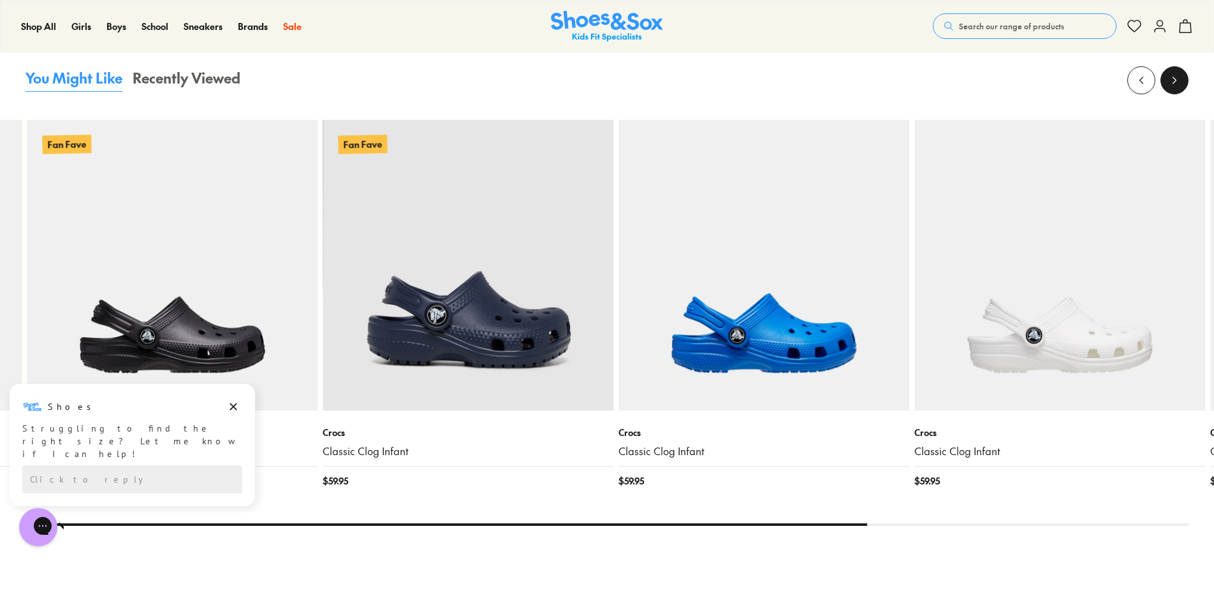
click at [1172, 80] on icon at bounding box center [1175, 80] width 13 height 13
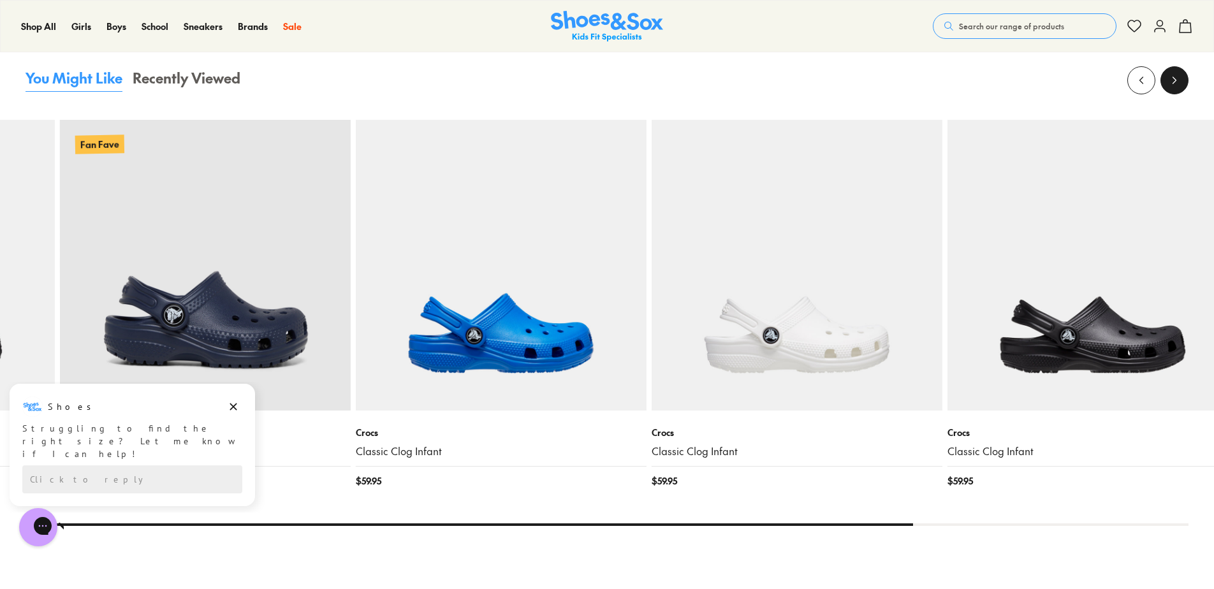
click at [1172, 80] on icon at bounding box center [1175, 80] width 13 height 13
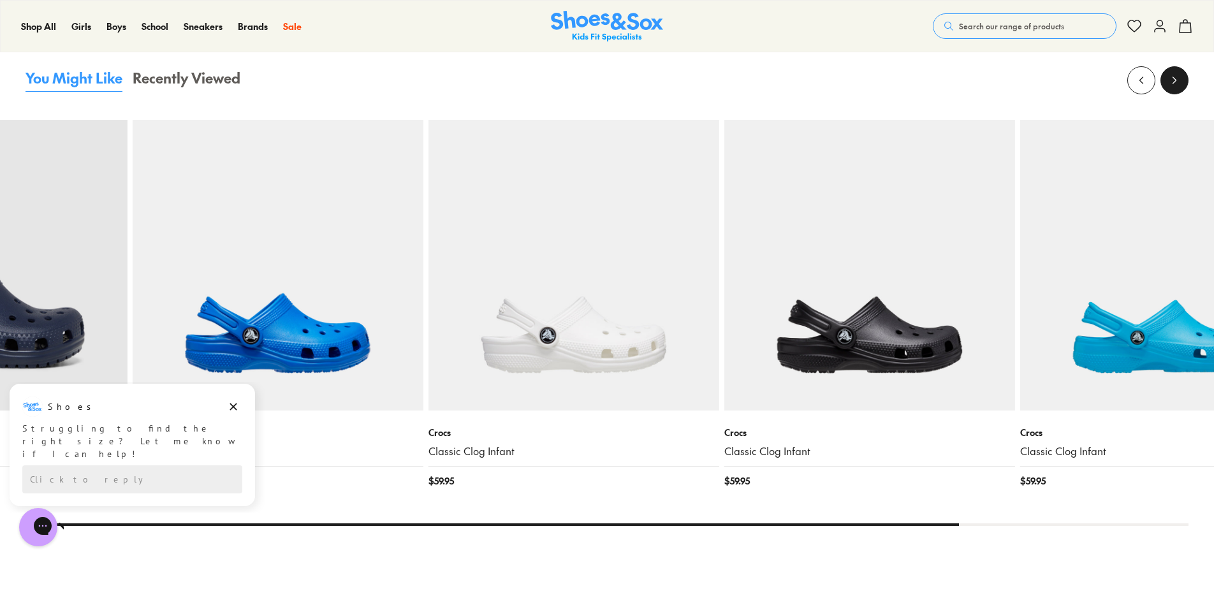
click at [1172, 80] on icon at bounding box center [1175, 80] width 13 height 13
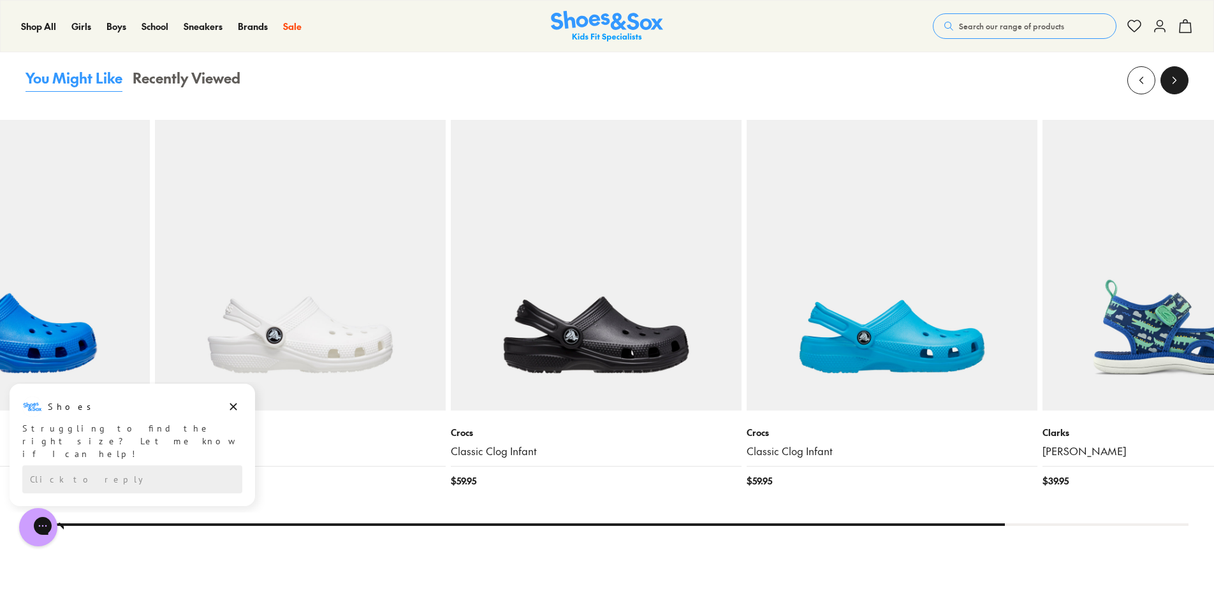
click at [1172, 80] on icon at bounding box center [1175, 80] width 13 height 13
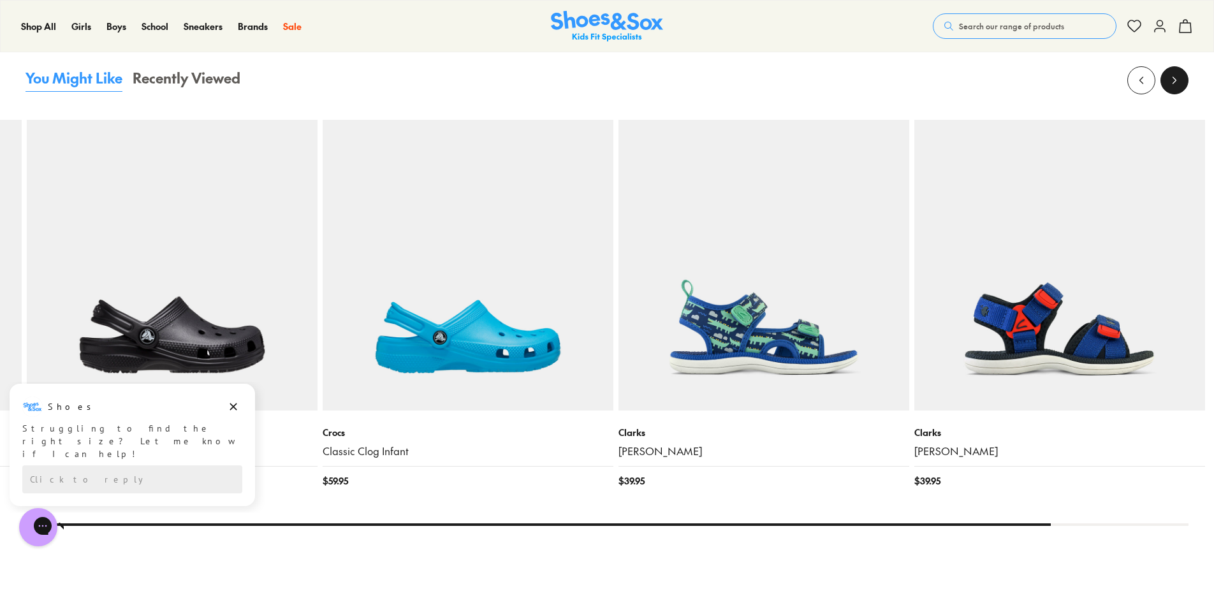
click at [1172, 80] on icon at bounding box center [1175, 80] width 13 height 13
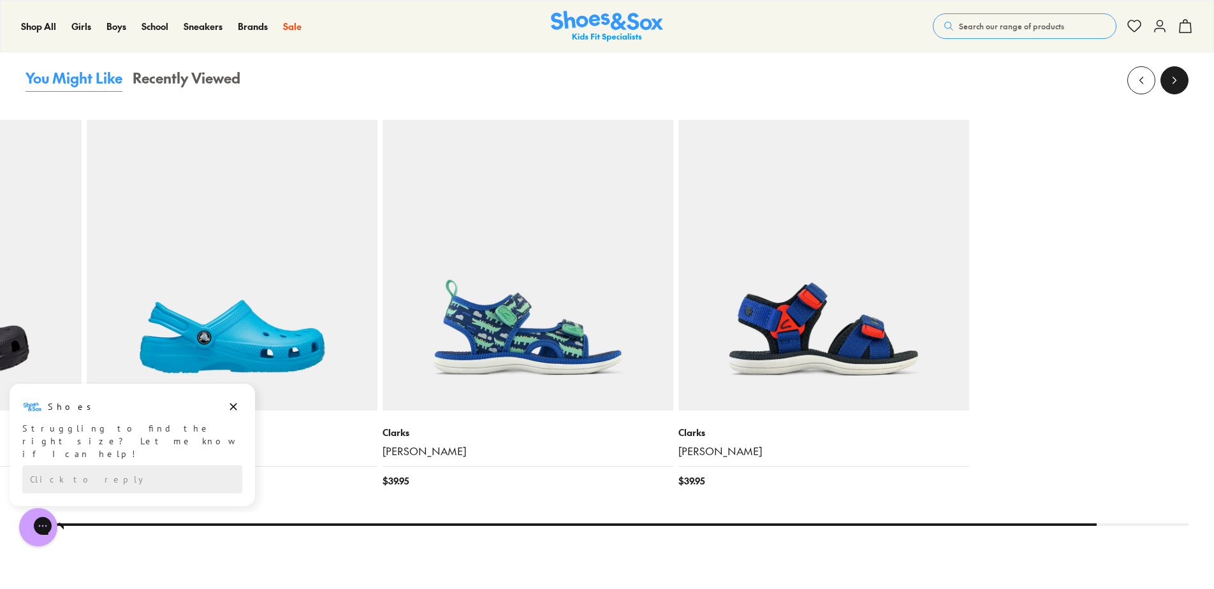
click at [1172, 80] on icon at bounding box center [1175, 80] width 13 height 13
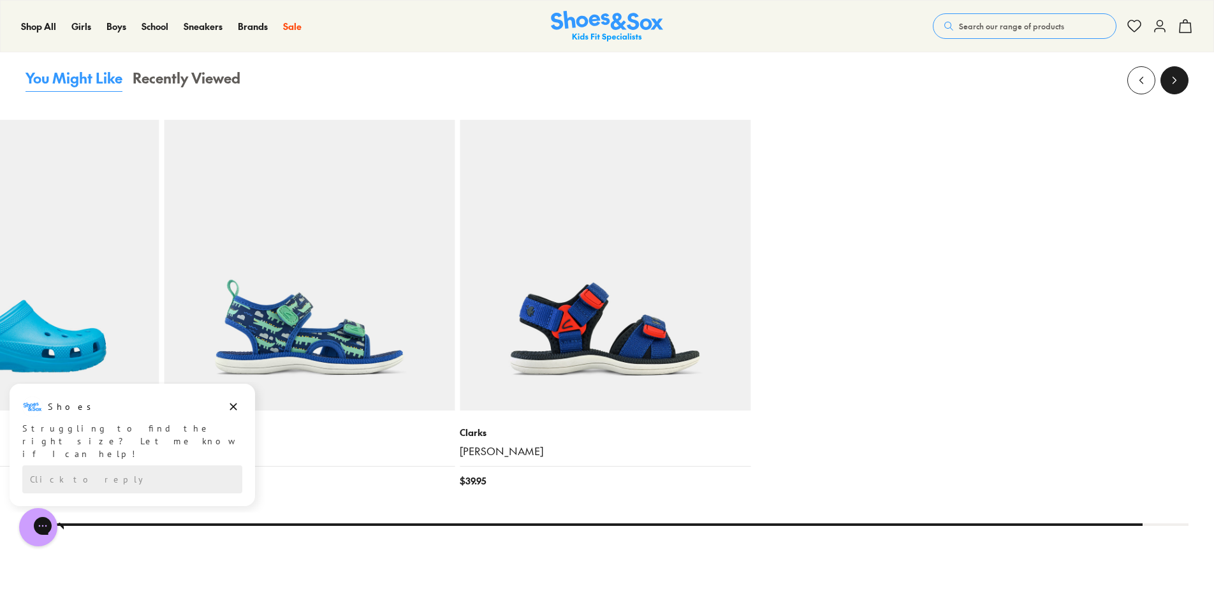
click at [1172, 80] on icon at bounding box center [1175, 80] width 13 height 13
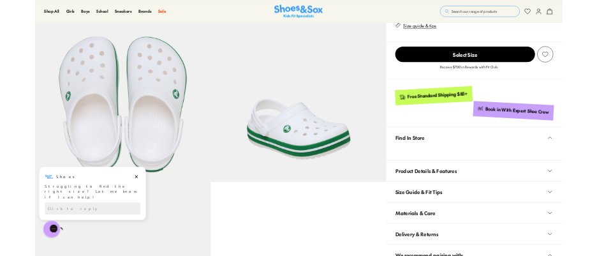
scroll to position [425, 0]
